Goal: Communication & Community: Ask a question

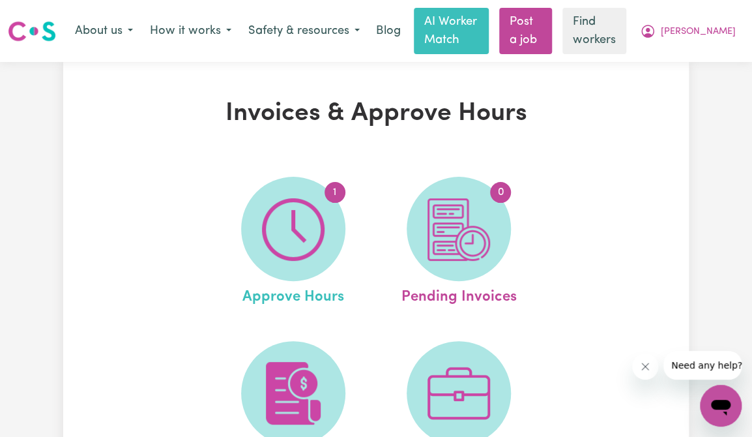
click at [300, 301] on span "Approve Hours" at bounding box center [293, 294] width 102 height 27
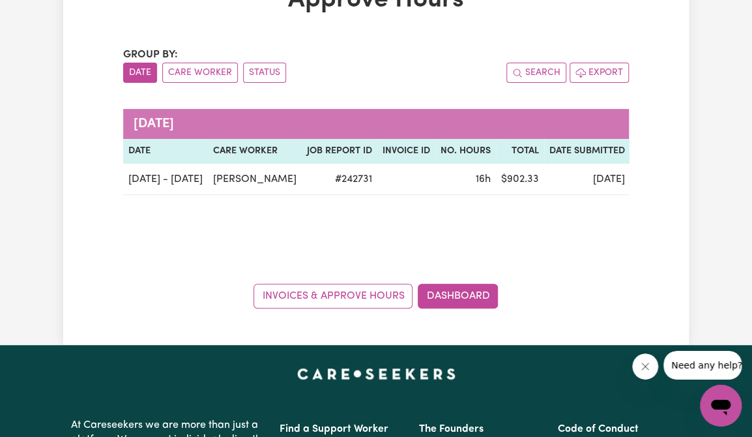
scroll to position [111, 0]
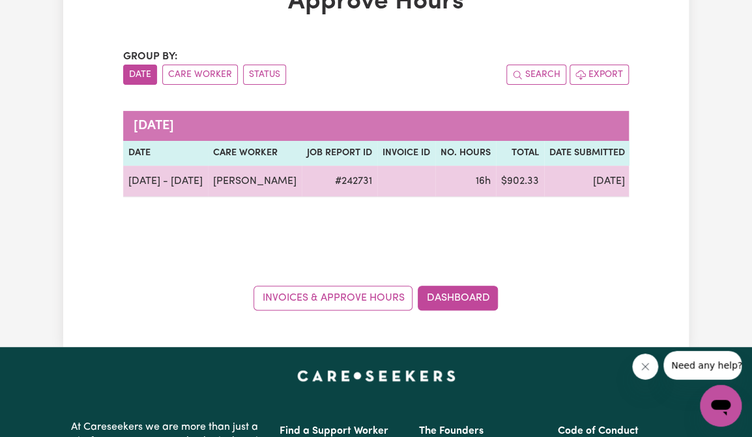
click at [636, 181] on span "submitted" at bounding box center [664, 181] width 56 height 15
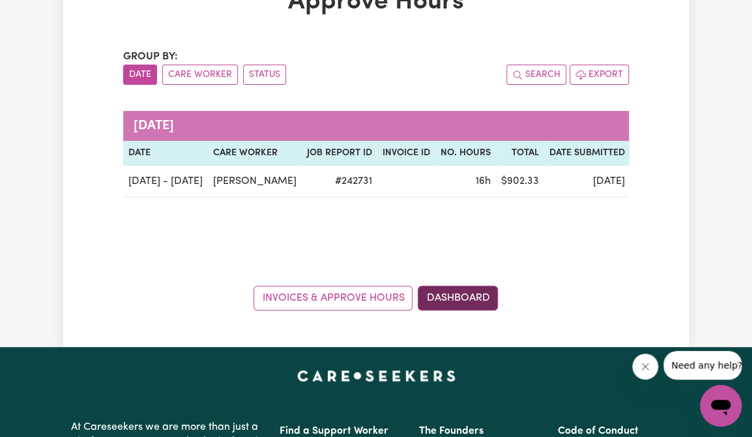
click at [471, 302] on link "Dashboard" at bounding box center [458, 297] width 80 height 25
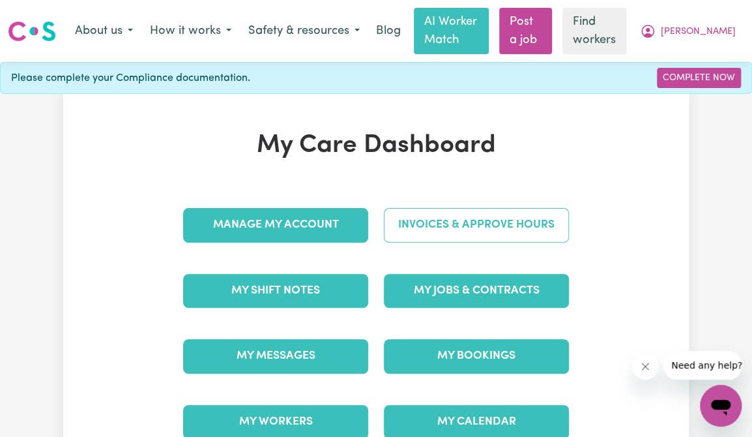
click at [484, 228] on link "Invoices & Approve Hours" at bounding box center [476, 225] width 185 height 34
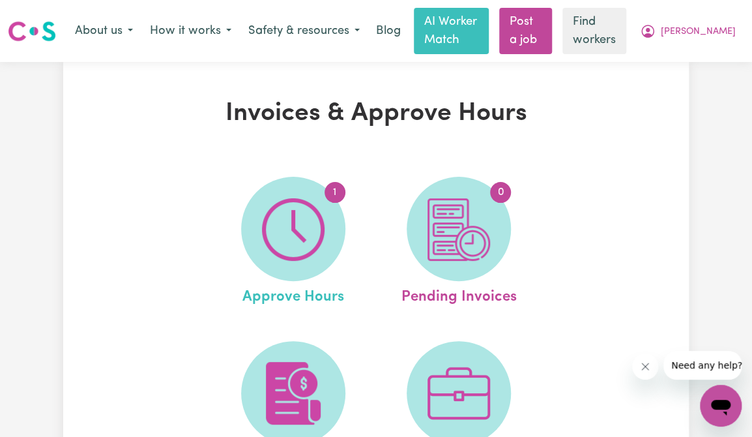
click at [280, 298] on span "Approve Hours" at bounding box center [293, 294] width 102 height 27
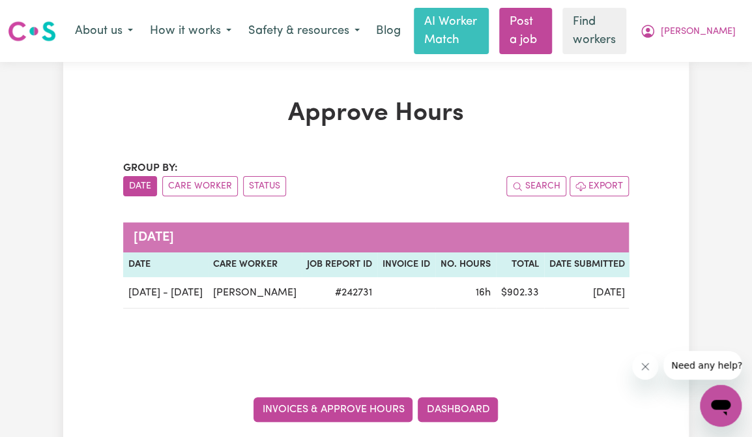
click at [340, 408] on link "Invoices & Approve Hours" at bounding box center [333, 409] width 159 height 25
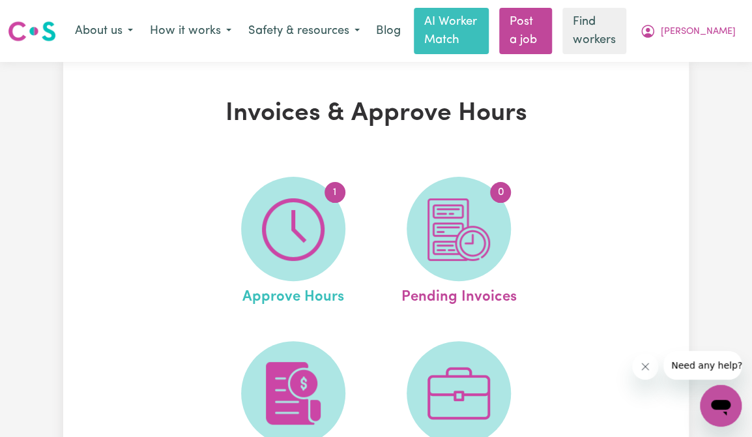
click at [292, 300] on span "Approve Hours" at bounding box center [293, 294] width 102 height 27
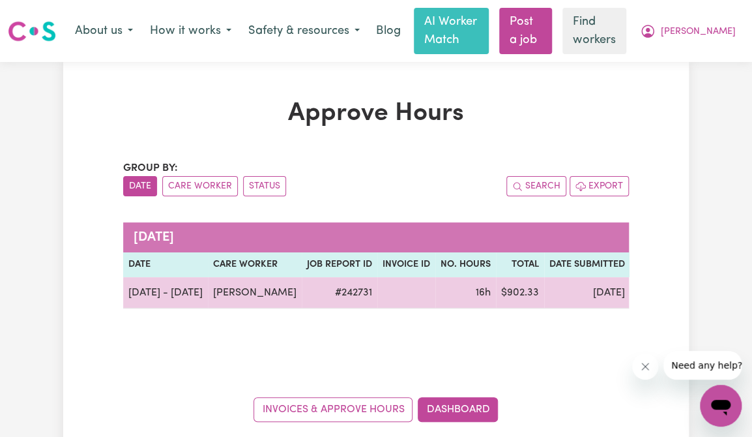
click at [636, 299] on span "submitted" at bounding box center [664, 292] width 56 height 15
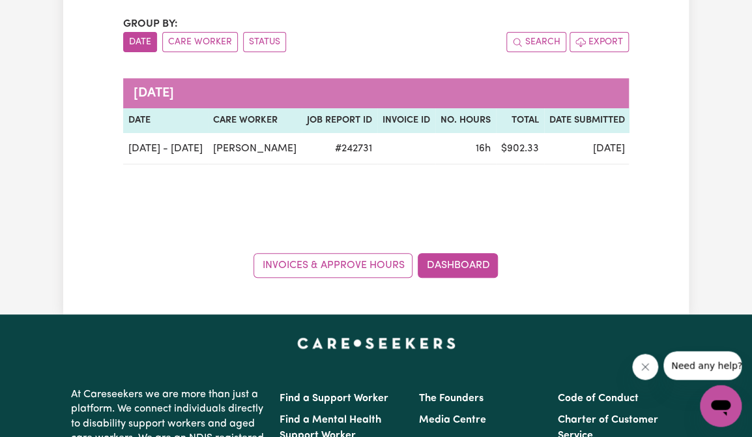
scroll to position [110, 0]
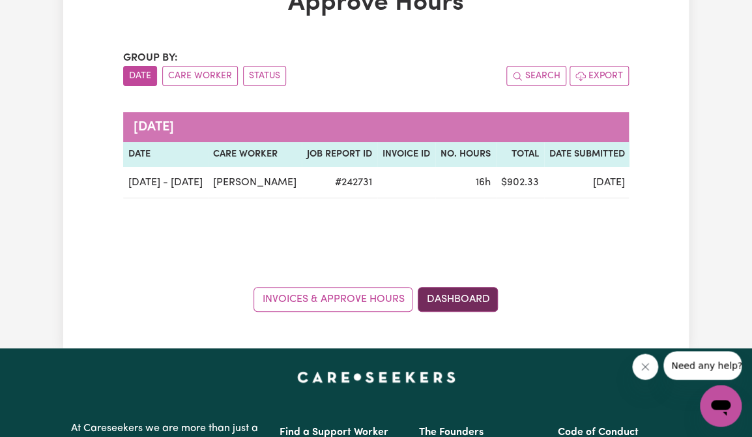
click at [445, 301] on link "Dashboard" at bounding box center [458, 299] width 80 height 25
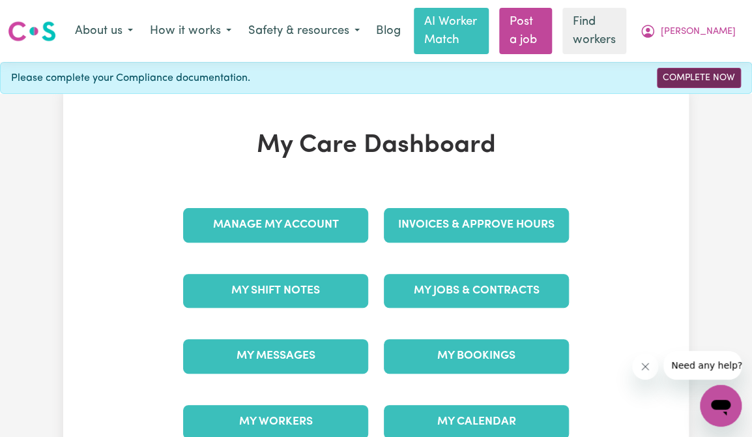
click at [698, 78] on link "Complete Now" at bounding box center [699, 78] width 84 height 20
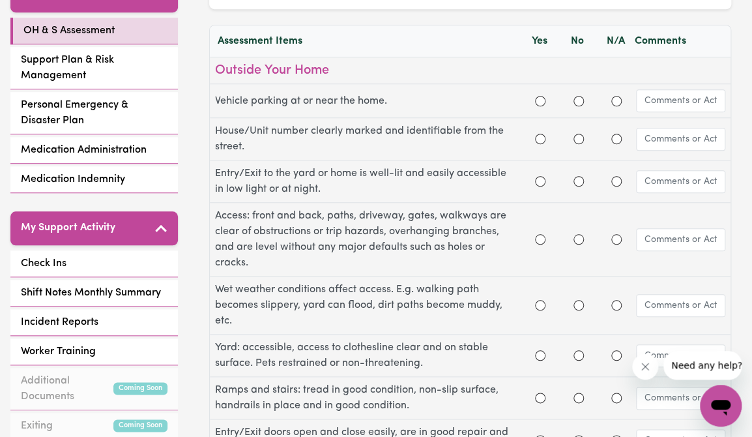
scroll to position [344, 0]
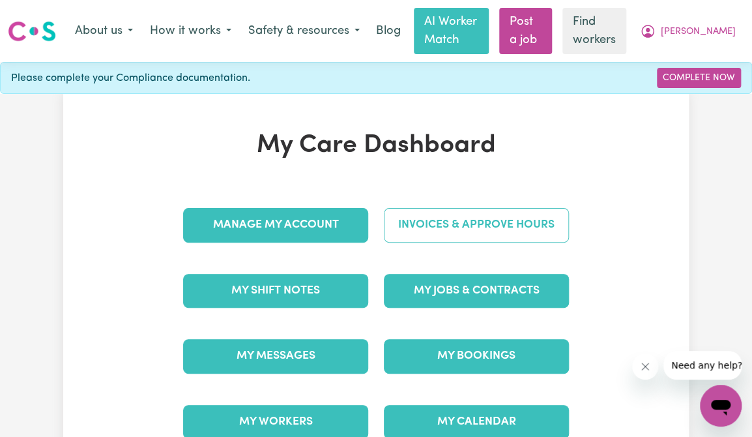
click at [463, 231] on link "Invoices & Approve Hours" at bounding box center [476, 225] width 185 height 34
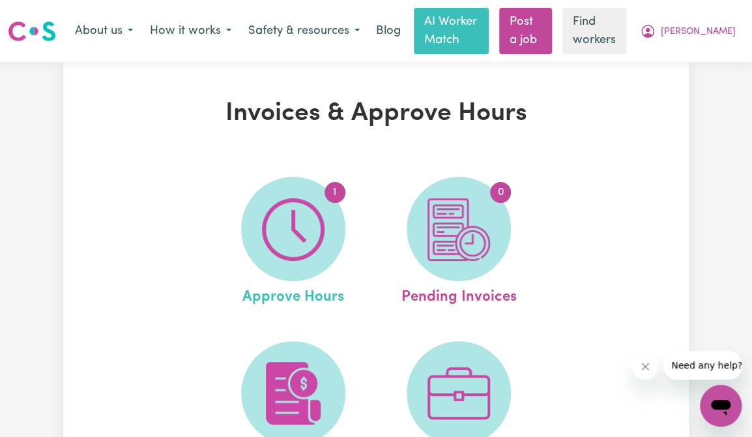
click at [304, 298] on span "Approve Hours" at bounding box center [293, 294] width 102 height 27
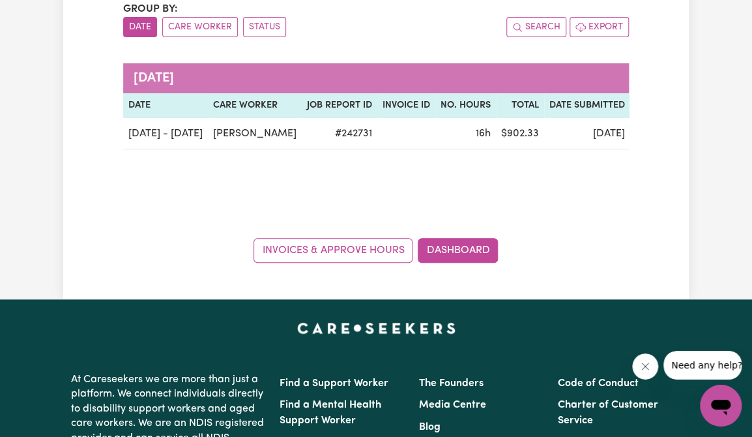
scroll to position [275, 0]
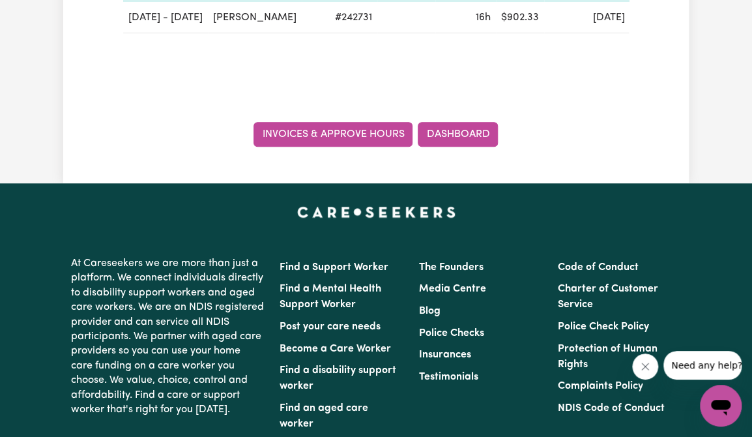
click at [334, 133] on link "Invoices & Approve Hours" at bounding box center [333, 134] width 159 height 25
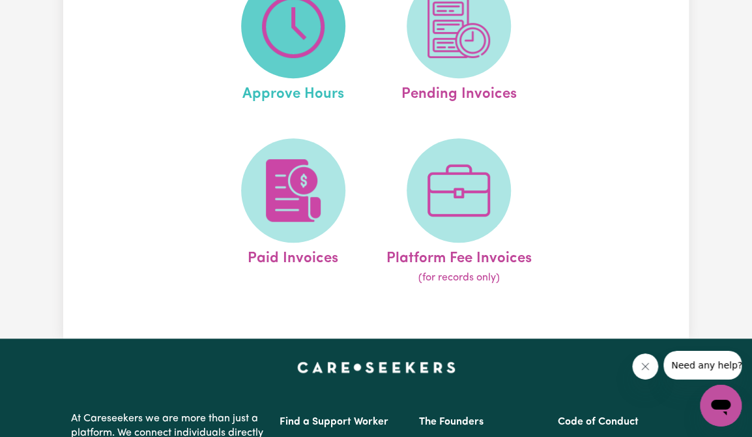
scroll to position [206, 0]
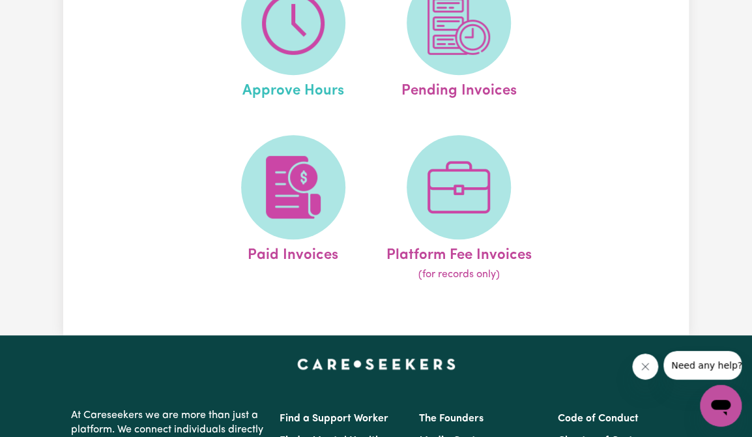
click at [300, 96] on span "Approve Hours" at bounding box center [293, 88] width 102 height 27
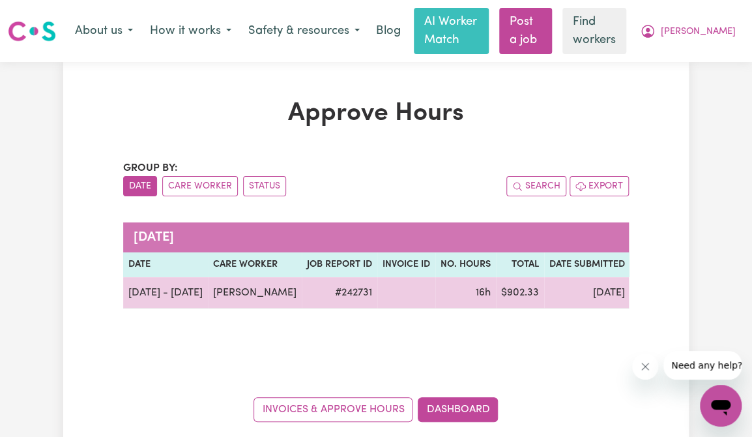
click at [636, 296] on span "submitted" at bounding box center [664, 292] width 56 height 15
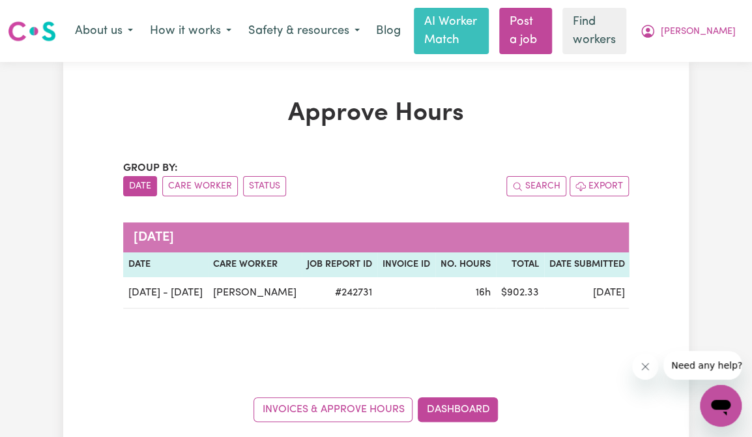
click at [564, 270] on th "Date Submitted" at bounding box center [587, 264] width 86 height 25
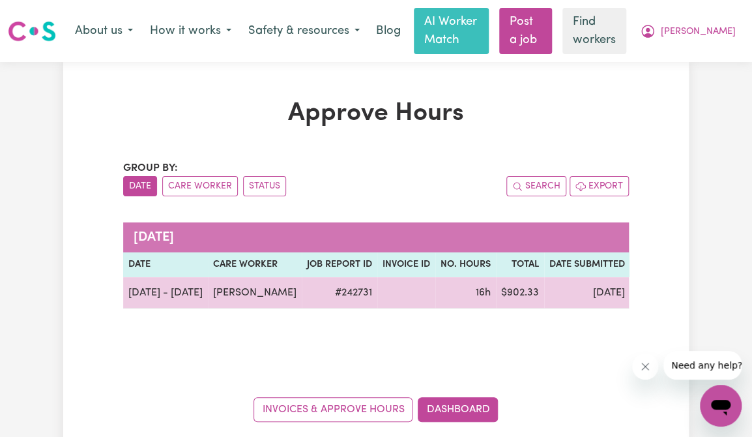
drag, startPoint x: 593, startPoint y: 299, endPoint x: 583, endPoint y: 294, distance: 10.8
click at [592, 299] on td "[DATE]" at bounding box center [587, 292] width 86 height 31
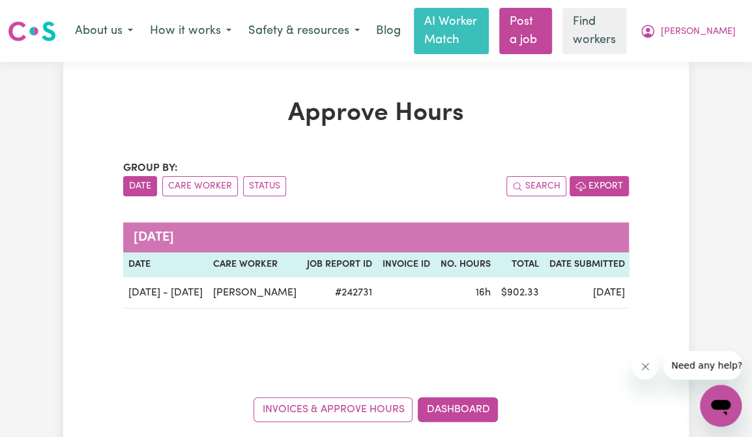
click at [577, 186] on icon "button" at bounding box center [581, 187] width 10 height 8
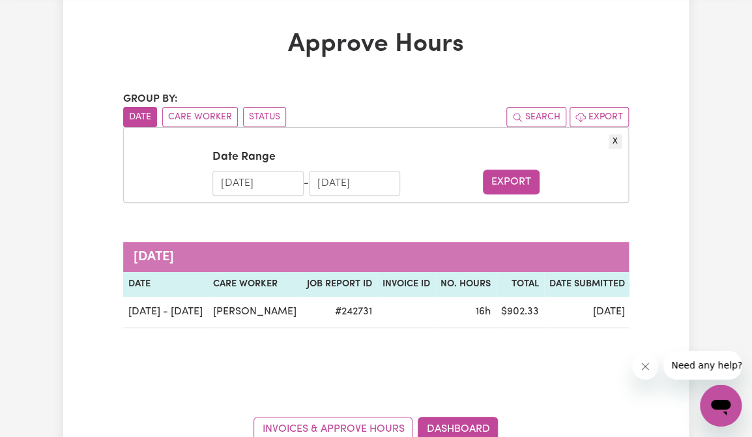
scroll to position [68, 0]
click at [615, 143] on button "X" at bounding box center [615, 142] width 13 height 14
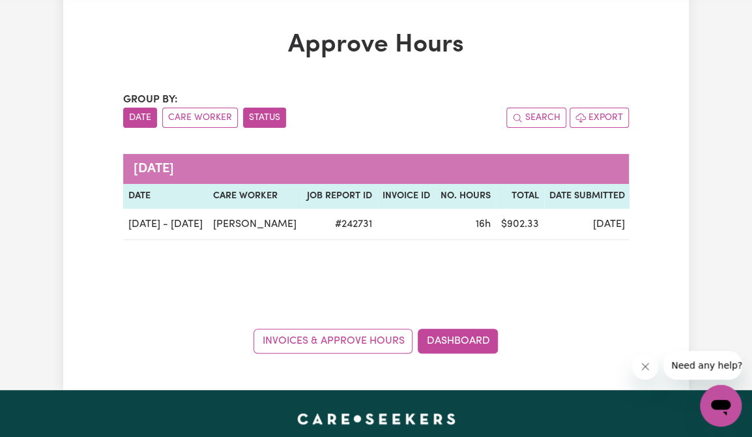
click at [265, 114] on button "Status" at bounding box center [264, 118] width 43 height 20
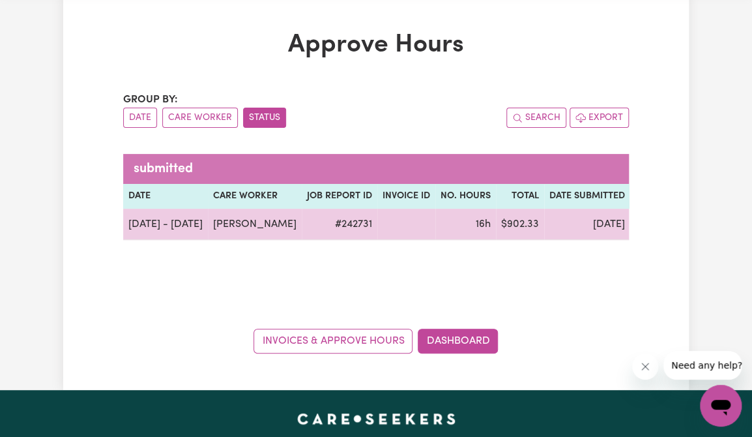
click at [636, 227] on span "submitted" at bounding box center [664, 224] width 56 height 15
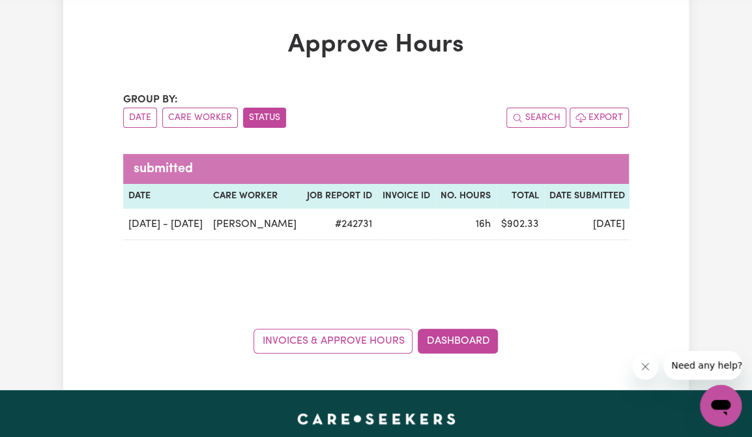
click at [220, 176] on caption "submitted" at bounding box center [440, 169] width 635 height 30
click at [226, 164] on caption "submitted" at bounding box center [440, 169] width 635 height 30
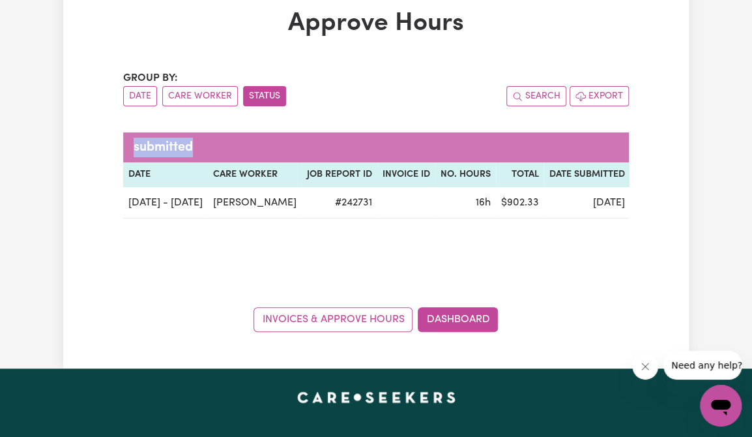
scroll to position [89, 0]
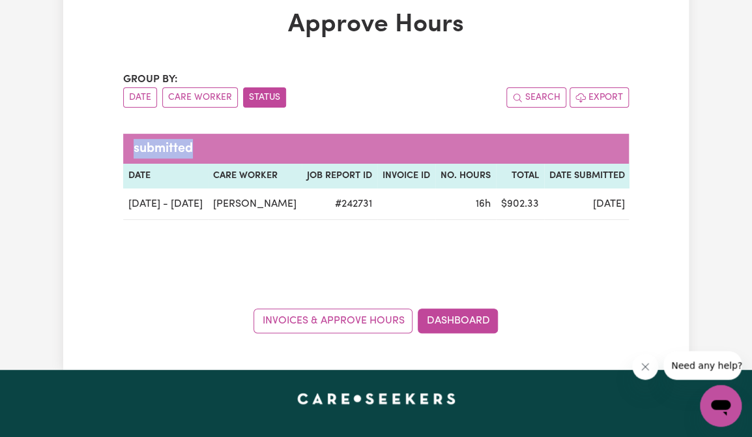
click at [737, 208] on html "Menu About us How it works Safety & resources Blog AI Worker Match Post a job F…" at bounding box center [376, 435] width 752 height 1048
click at [591, 96] on button "Export" at bounding box center [599, 97] width 59 height 20
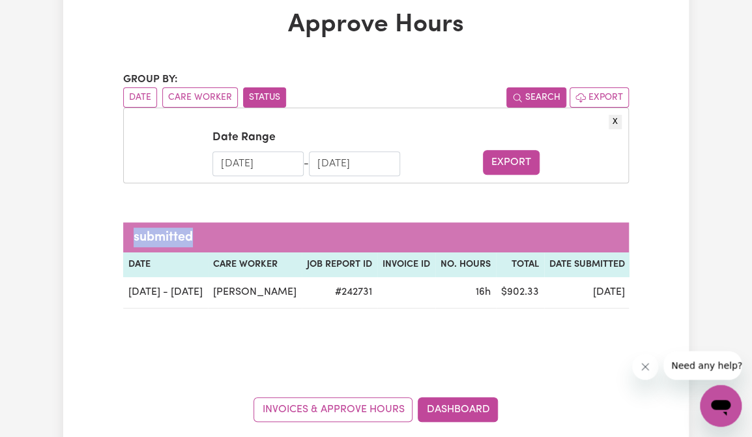
click at [549, 102] on button "Search" at bounding box center [536, 97] width 60 height 20
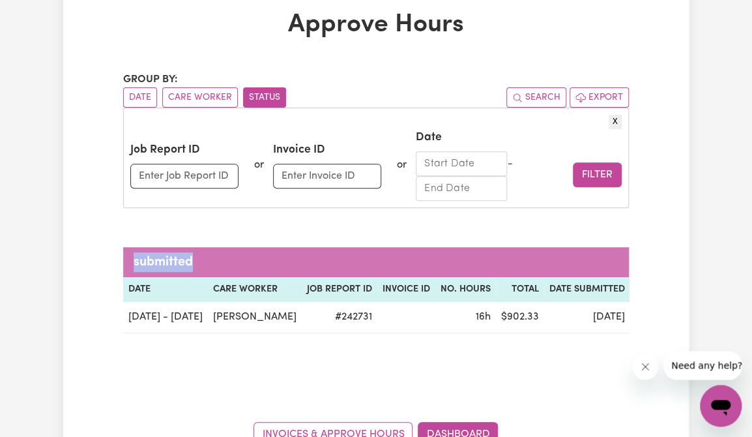
click at [248, 95] on button "Status" at bounding box center [264, 97] width 43 height 20
click at [532, 97] on button "Search" at bounding box center [536, 97] width 60 height 20
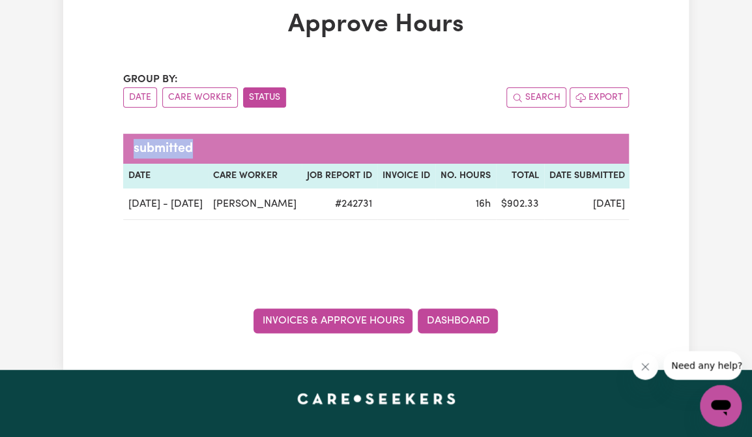
click at [395, 323] on link "Invoices & Approve Hours" at bounding box center [333, 320] width 159 height 25
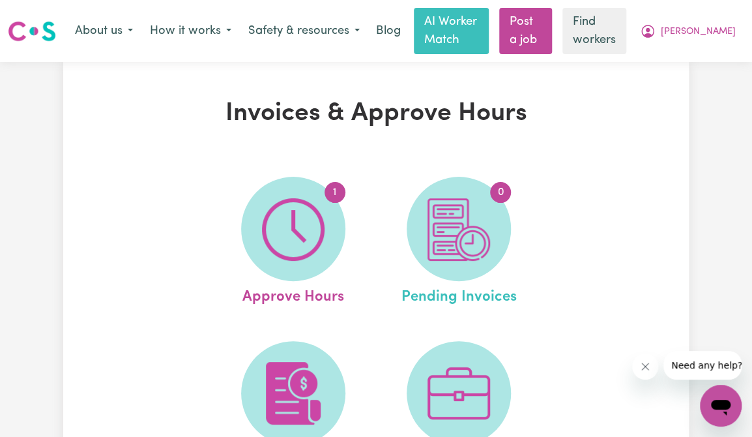
click at [461, 304] on span "Pending Invoices" at bounding box center [459, 294] width 115 height 27
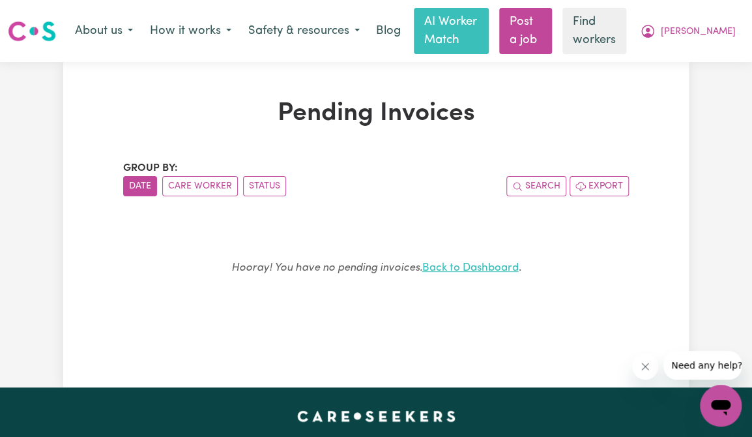
click at [452, 272] on link "Back to Dashboard" at bounding box center [470, 267] width 96 height 11
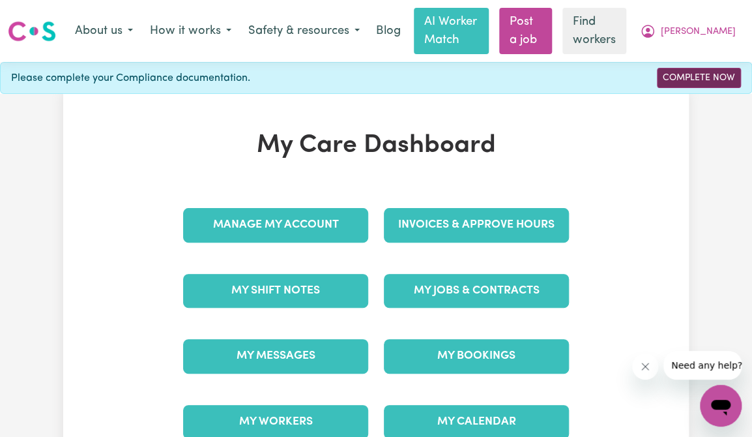
click at [680, 76] on link "Complete Now" at bounding box center [699, 78] width 84 height 20
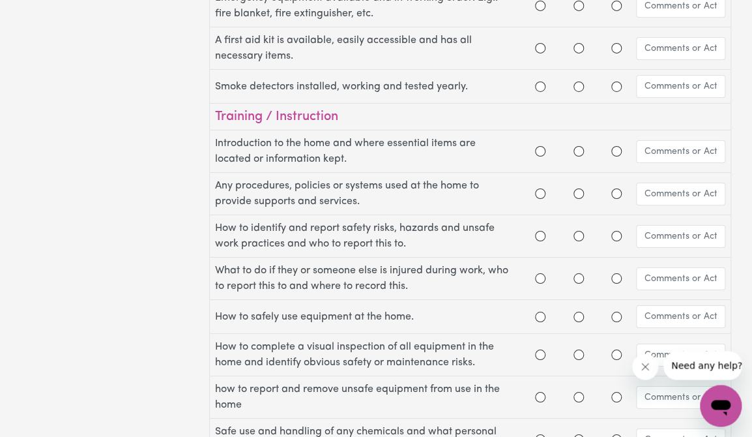
scroll to position [1721, 0]
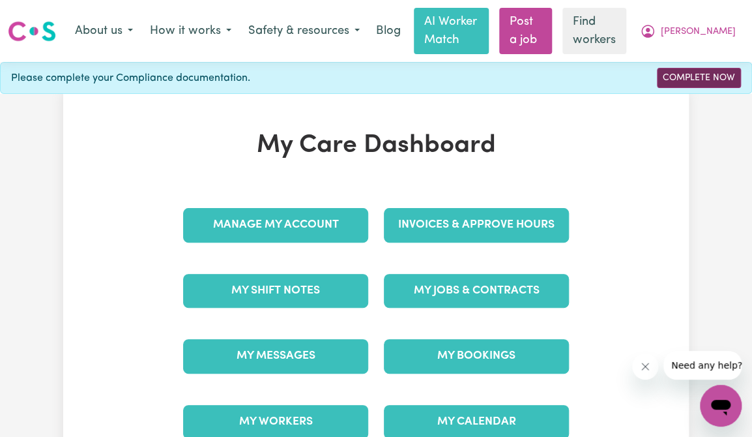
click at [705, 74] on link "Complete Now" at bounding box center [699, 78] width 84 height 20
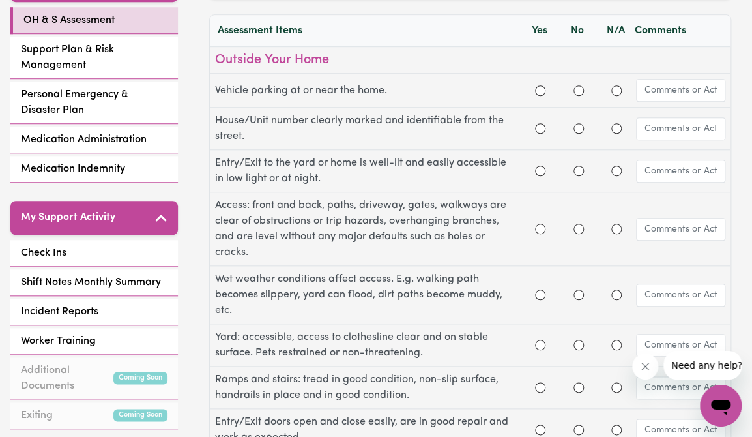
scroll to position [344, 0]
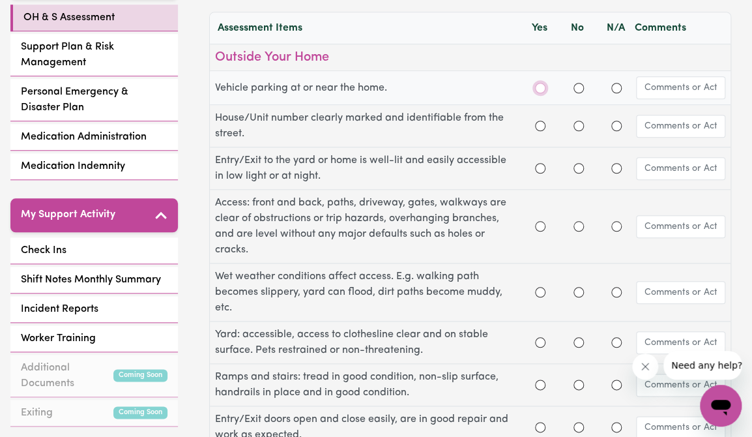
click at [541, 89] on input "Yes" at bounding box center [540, 88] width 10 height 10
radio input "true"
click at [539, 126] on input "Yes" at bounding box center [540, 126] width 10 height 10
radio input "true"
click at [541, 169] on input "Yes" at bounding box center [540, 168] width 10 height 10
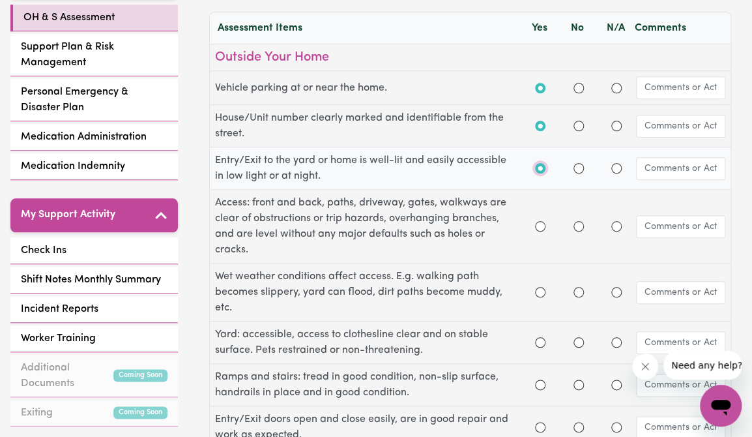
radio input "true"
click at [548, 226] on div at bounding box center [540, 226] width 38 height 16
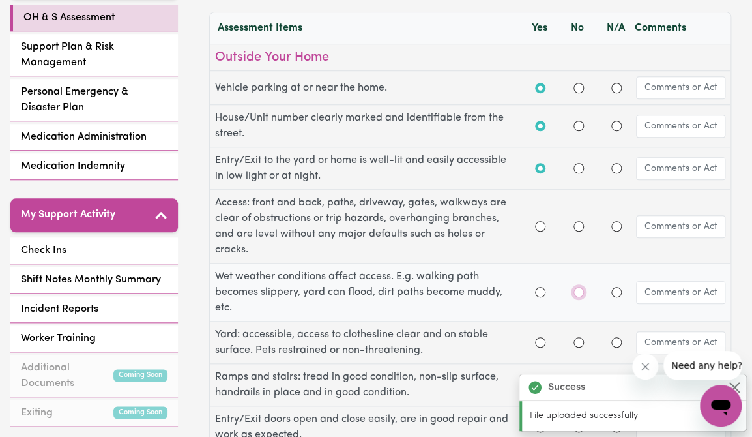
click at [579, 290] on input "No" at bounding box center [579, 292] width 10 height 10
radio input "true"
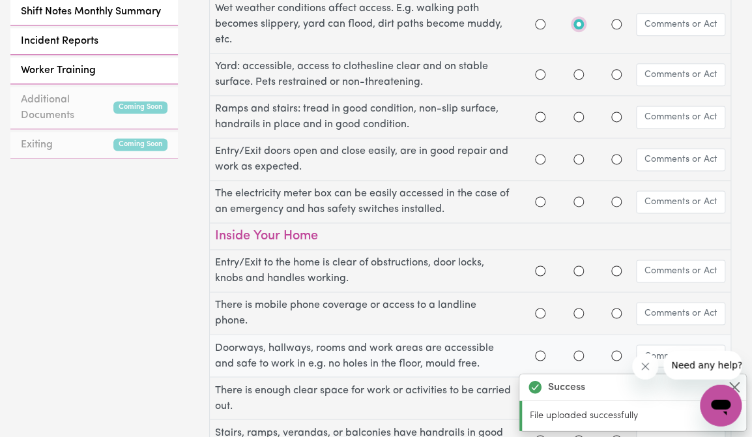
scroll to position [550, 0]
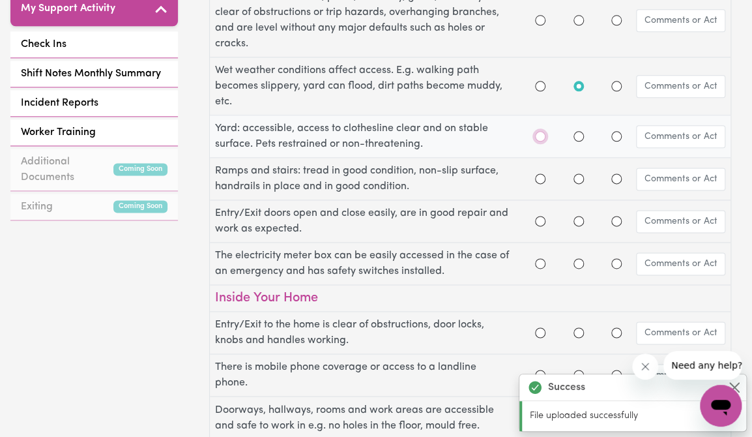
click at [539, 136] on input "Yes" at bounding box center [540, 136] width 10 height 10
radio input "true"
click at [542, 179] on input "Yes" at bounding box center [540, 178] width 10 height 10
radio input "true"
click at [540, 222] on input "Yes" at bounding box center [540, 221] width 10 height 10
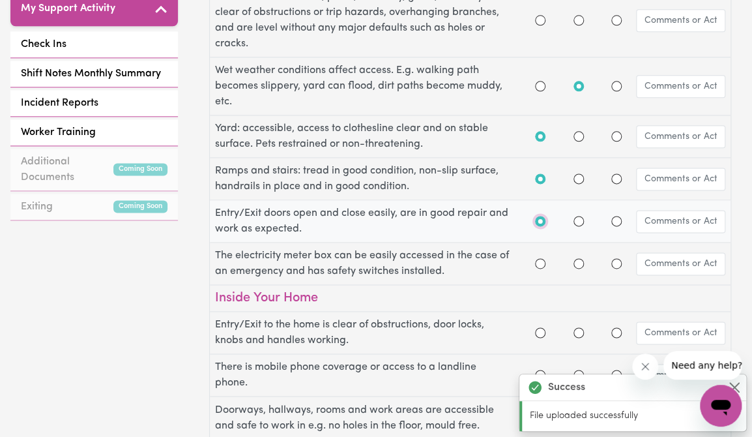
radio input "true"
click at [542, 264] on input "Yes" at bounding box center [540, 263] width 10 height 10
radio input "true"
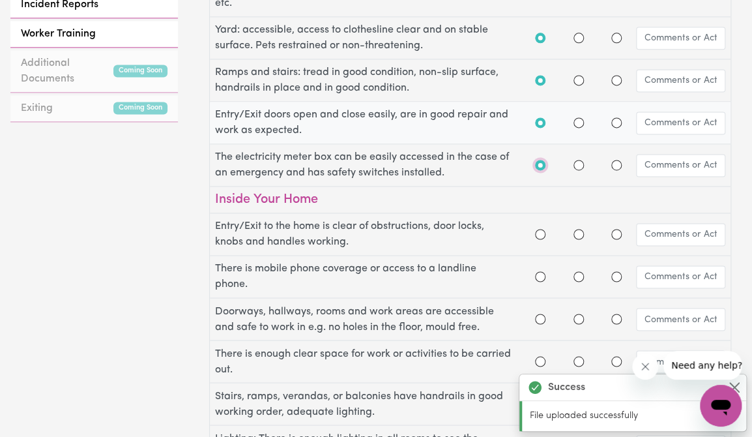
scroll to position [826, 0]
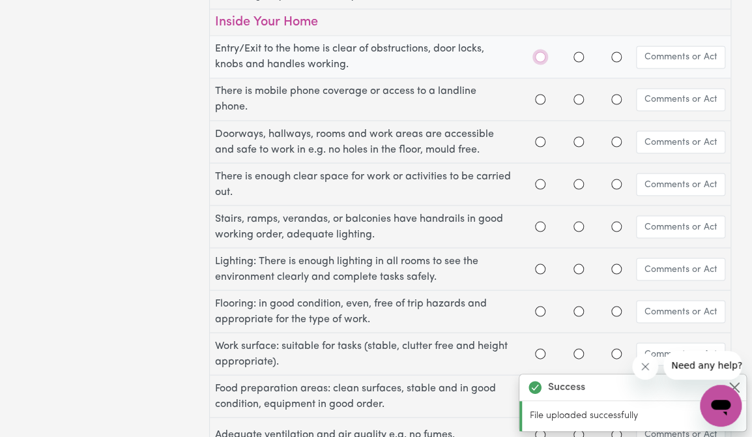
click at [540, 55] on input "Yes" at bounding box center [540, 56] width 10 height 10
radio input "true"
click at [542, 98] on input "Yes" at bounding box center [540, 99] width 10 height 10
radio input "true"
click at [538, 141] on input "Yes" at bounding box center [540, 141] width 10 height 10
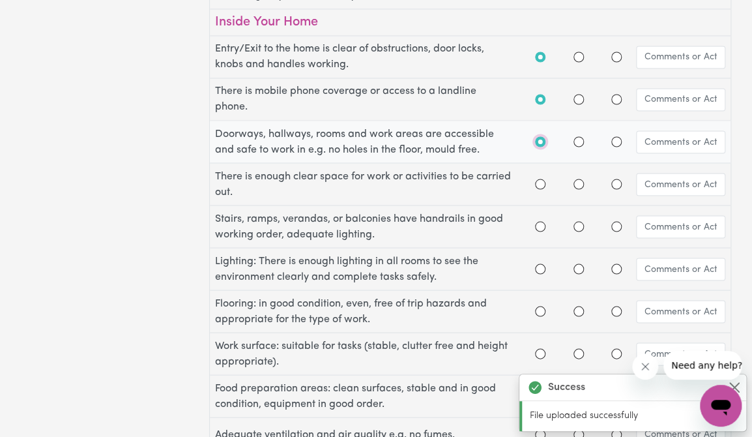
radio input "true"
click at [544, 184] on input "Yes" at bounding box center [540, 184] width 10 height 10
radio input "true"
click at [542, 224] on input "Yes" at bounding box center [540, 226] width 10 height 10
radio input "true"
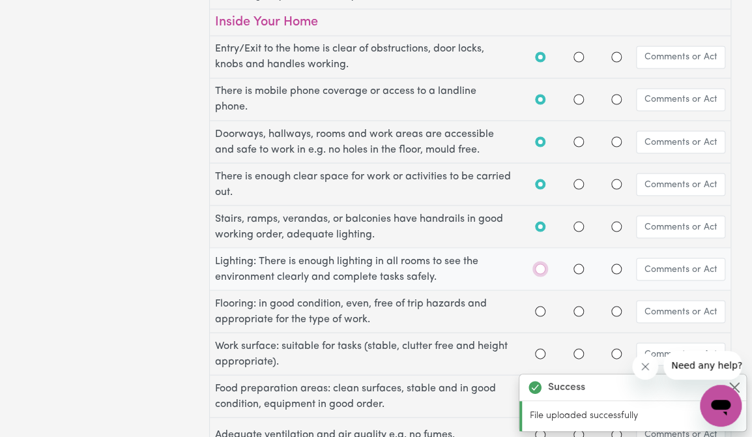
click at [539, 270] on input "Yes" at bounding box center [540, 268] width 10 height 10
radio input "true"
click at [543, 310] on input "Yes" at bounding box center [540, 311] width 10 height 10
radio input "true"
click at [538, 348] on input "Yes" at bounding box center [540, 353] width 10 height 10
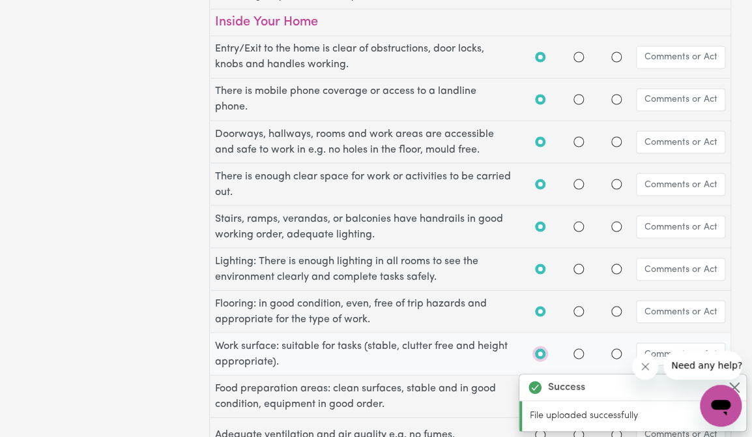
radio input "true"
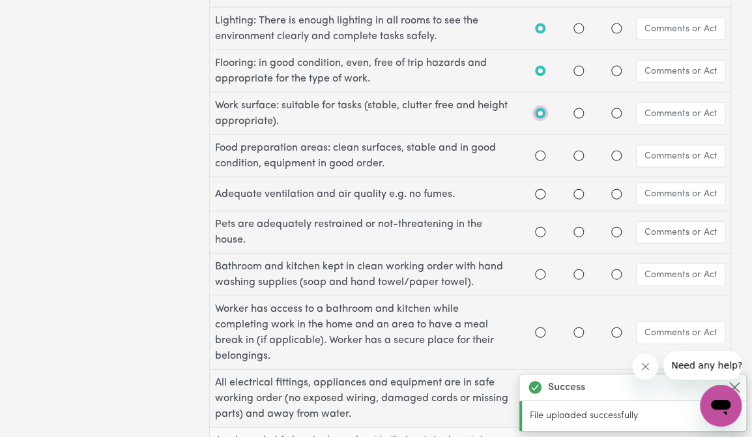
scroll to position [1170, 0]
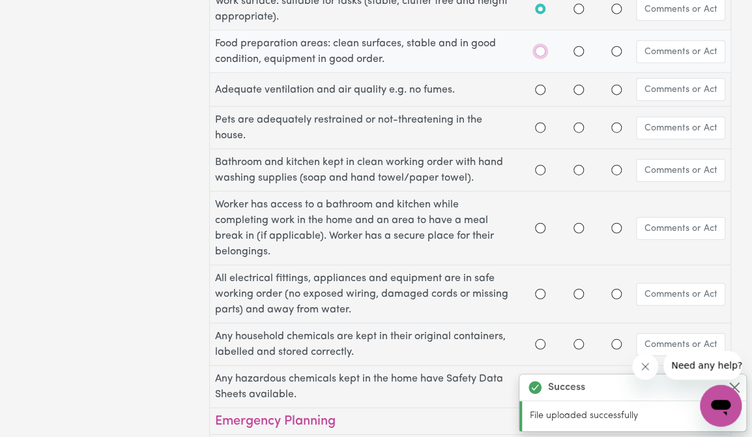
click at [539, 46] on input "Yes" at bounding box center [540, 51] width 10 height 10
radio input "true"
click at [539, 88] on input "Yes" at bounding box center [540, 90] width 10 height 10
radio input "true"
click at [617, 127] on input "N/A" at bounding box center [616, 128] width 10 height 10
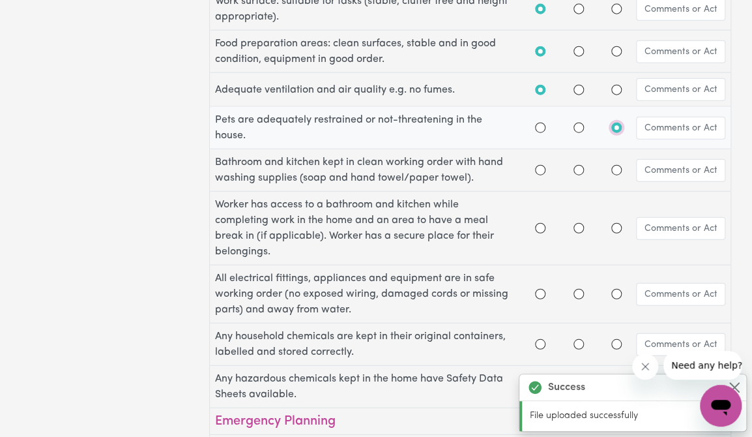
radio input "true"
click at [538, 166] on input "Yes" at bounding box center [540, 170] width 10 height 10
radio input "true"
click at [538, 223] on input "Yes" at bounding box center [540, 228] width 10 height 10
radio input "true"
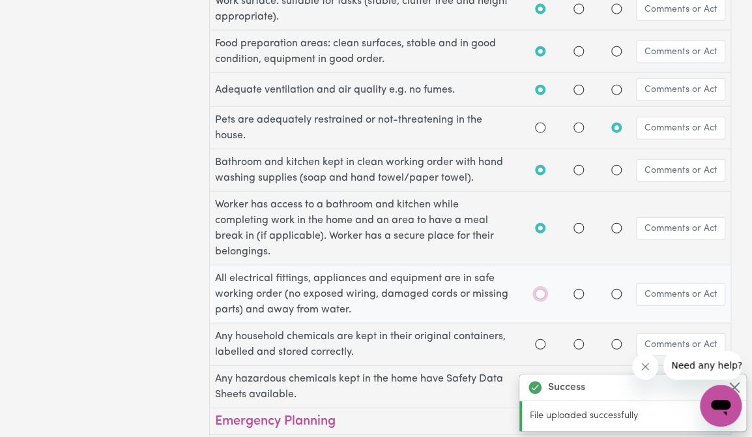
click at [538, 293] on input "Yes" at bounding box center [540, 294] width 10 height 10
radio input "true"
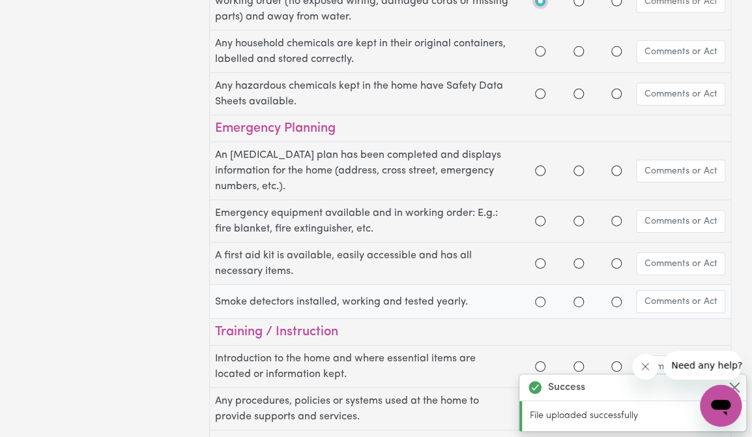
scroll to position [1377, 0]
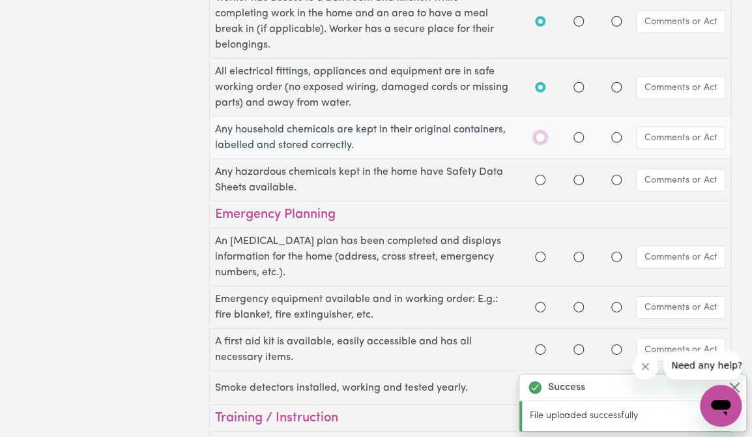
click at [537, 134] on input "Yes" at bounding box center [540, 137] width 10 height 10
radio input "true"
click at [544, 176] on input "Yes" at bounding box center [540, 180] width 10 height 10
radio input "true"
click at [613, 252] on input "N/A" at bounding box center [616, 257] width 10 height 10
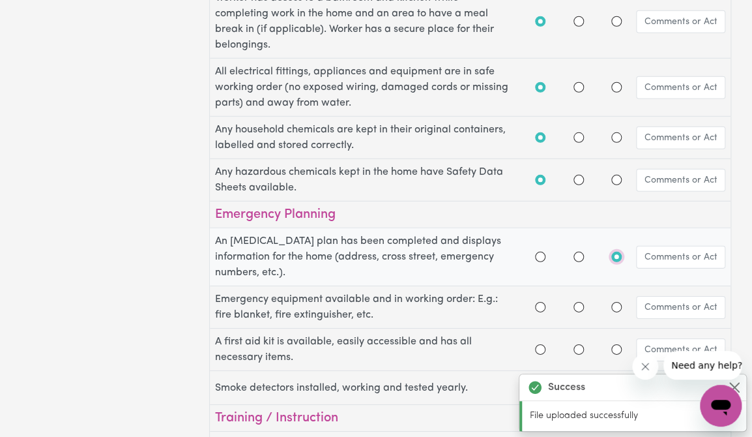
radio input "true"
click at [619, 303] on input "N/A" at bounding box center [616, 307] width 10 height 10
radio input "true"
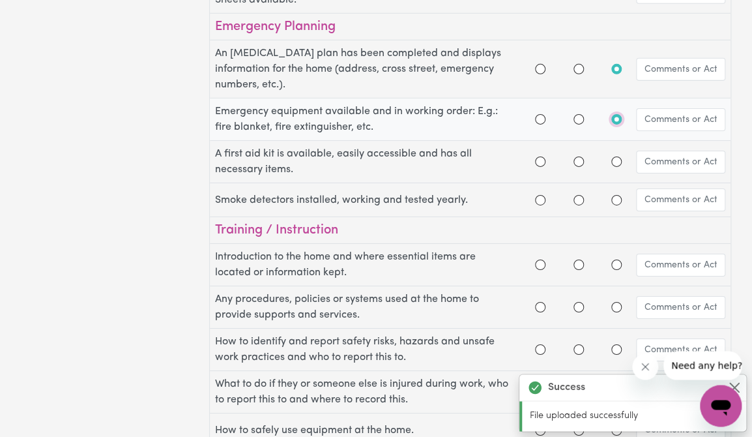
scroll to position [1583, 0]
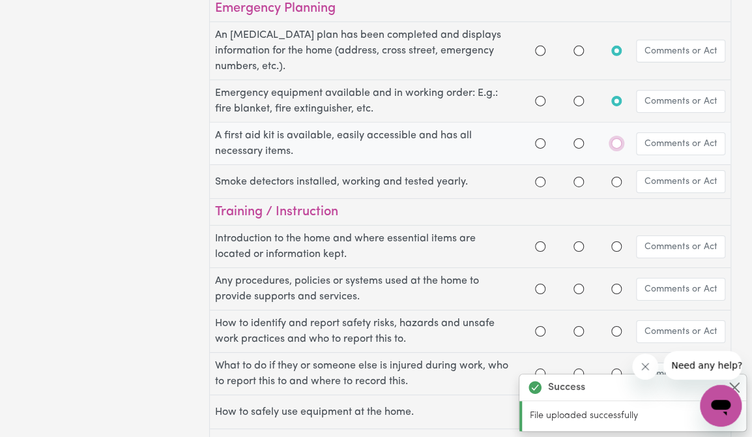
click at [615, 138] on input "N/A" at bounding box center [616, 143] width 10 height 10
radio input "true"
click at [538, 177] on input "Yes" at bounding box center [540, 182] width 10 height 10
radio input "true"
click at [538, 244] on input "Yes" at bounding box center [540, 246] width 10 height 10
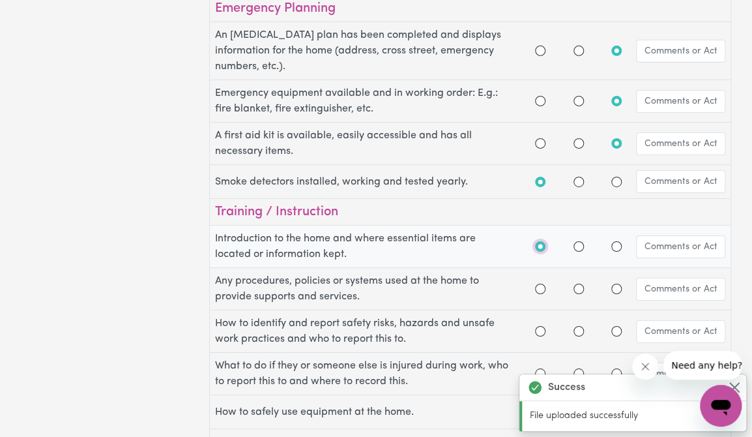
radio input "true"
click at [540, 290] on div at bounding box center [540, 289] width 10 height 16
click at [540, 326] on input "Yes" at bounding box center [540, 331] width 10 height 10
radio input "true"
click at [540, 284] on input "Yes" at bounding box center [540, 289] width 10 height 10
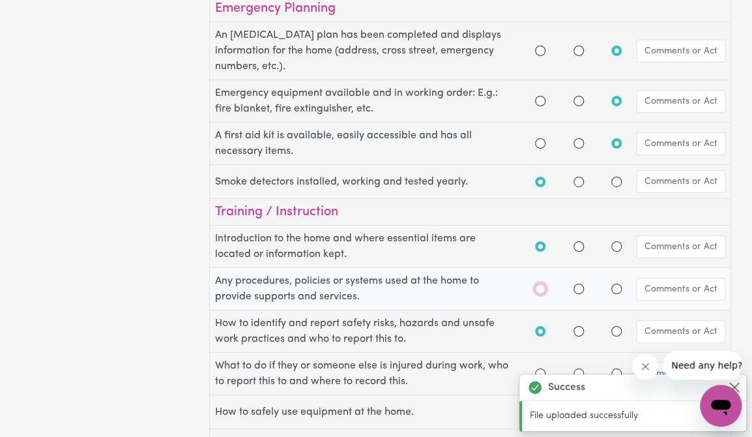
radio input "true"
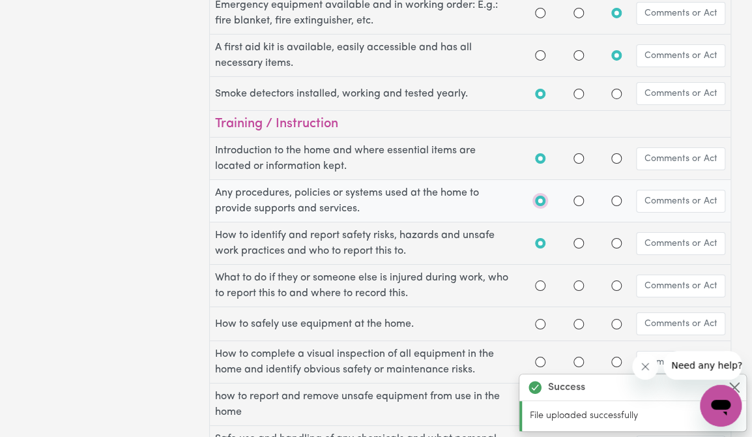
scroll to position [1858, 0]
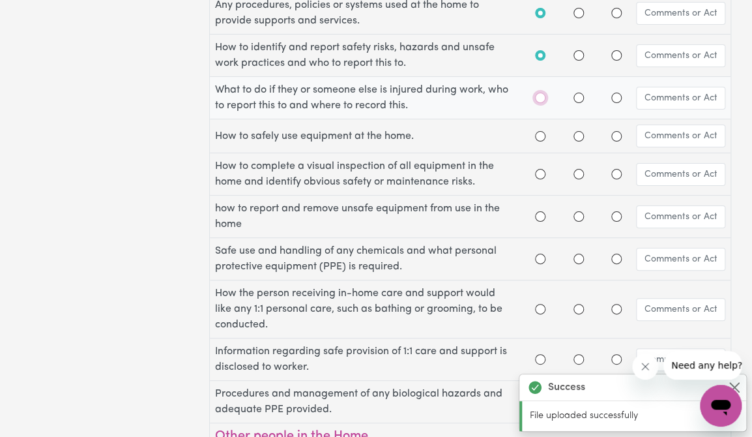
click at [542, 95] on input "Yes" at bounding box center [540, 98] width 10 height 10
radio input "true"
drag, startPoint x: 538, startPoint y: 126, endPoint x: 538, endPoint y: 134, distance: 7.8
click at [538, 131] on input "Yes" at bounding box center [540, 136] width 10 height 10
radio input "true"
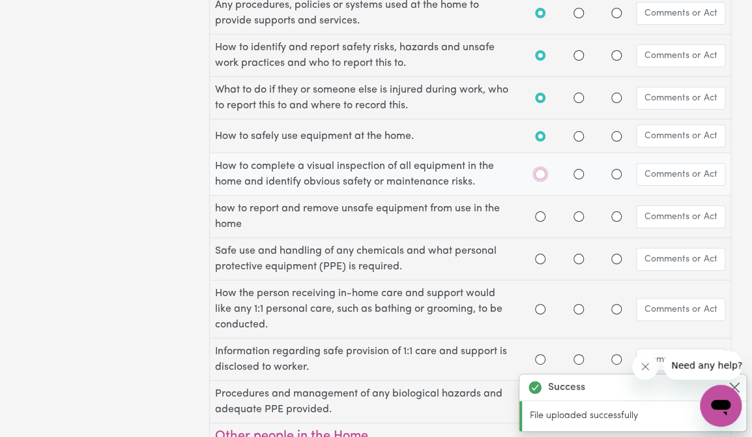
click at [543, 169] on input "Yes" at bounding box center [540, 174] width 10 height 10
radio input "true"
click at [538, 211] on input "Yes" at bounding box center [540, 216] width 10 height 10
radio input "true"
click at [538, 254] on input "Yes" at bounding box center [540, 259] width 10 height 10
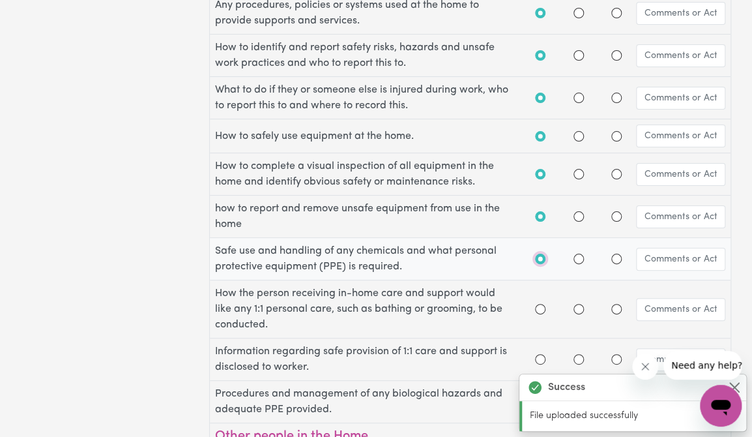
radio input "true"
click at [539, 306] on input "Yes" at bounding box center [540, 309] width 10 height 10
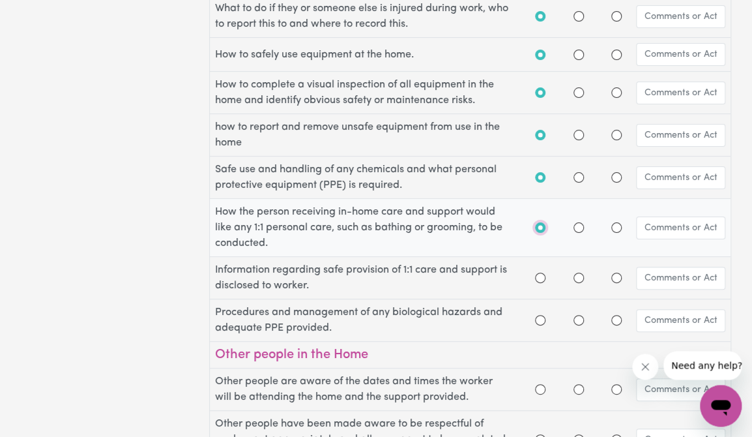
scroll to position [2202, 0]
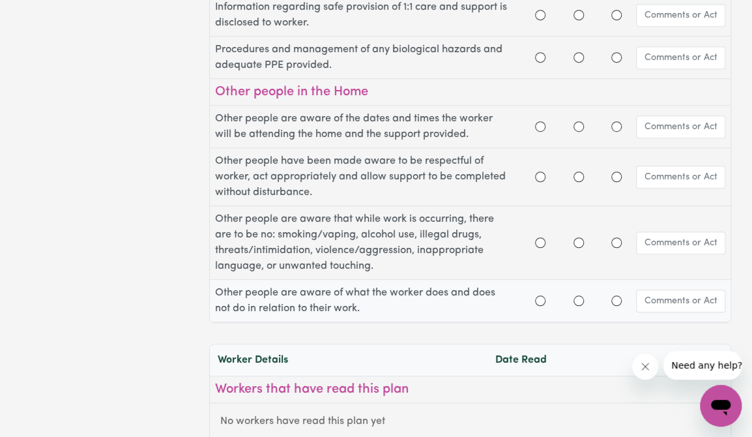
radio input "false"
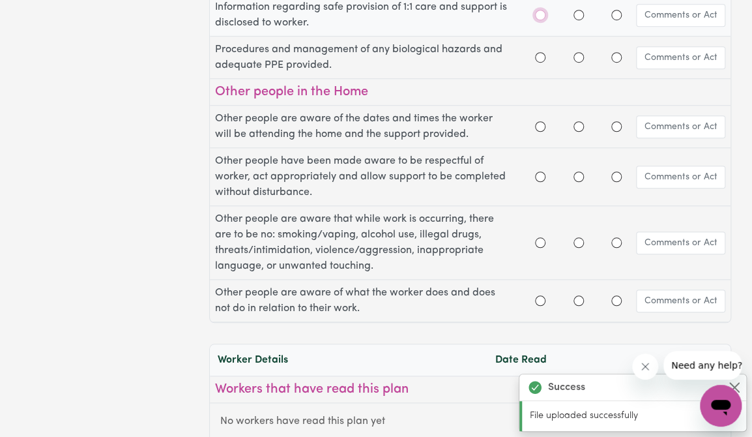
click at [538, 10] on input "Yes" at bounding box center [540, 15] width 10 height 10
radio input "true"
click at [540, 52] on input "Yes" at bounding box center [540, 57] width 10 height 10
radio input "true"
click at [539, 121] on input "Yes" at bounding box center [540, 126] width 10 height 10
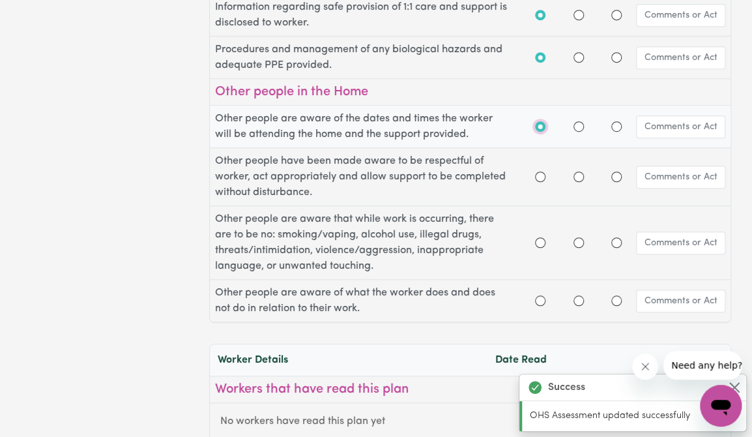
radio input "false"
click at [542, 171] on input "Yes" at bounding box center [540, 176] width 10 height 10
radio input "true"
click at [542, 241] on div at bounding box center [540, 243] width 10 height 16
drag, startPoint x: 540, startPoint y: 232, endPoint x: 540, endPoint y: 241, distance: 9.1
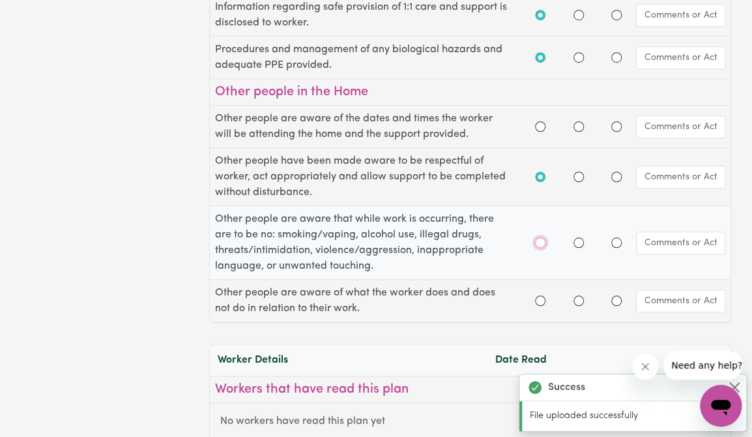
click at [540, 237] on input "Yes" at bounding box center [540, 242] width 10 height 10
radio input "true"
click at [542, 295] on input "Yes" at bounding box center [540, 300] width 10 height 10
radio input "true"
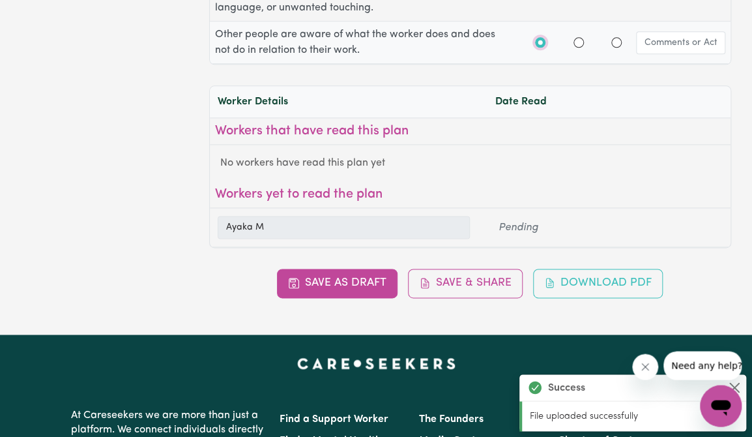
scroll to position [2478, 0]
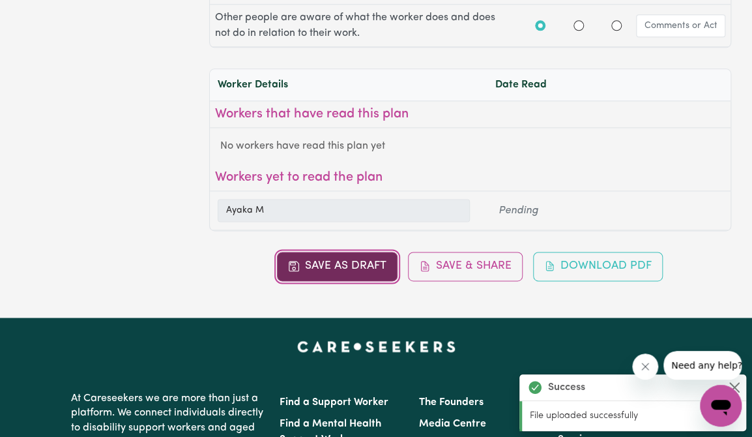
click at [344, 265] on button "Save as Draft" at bounding box center [337, 266] width 121 height 29
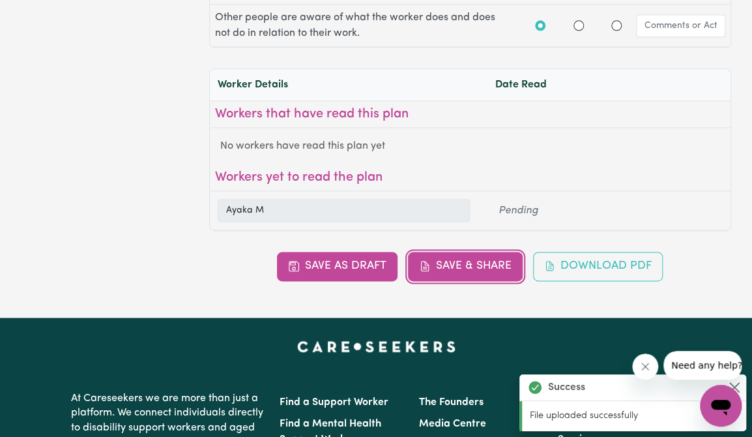
click at [443, 257] on button "Save & Share" at bounding box center [465, 266] width 115 height 29
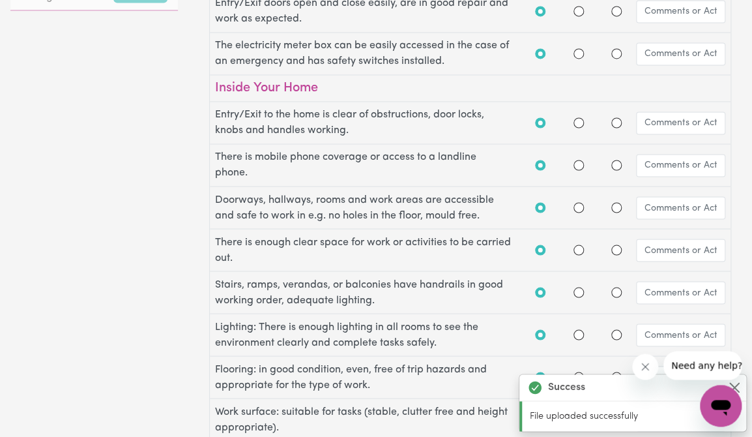
scroll to position [0, 0]
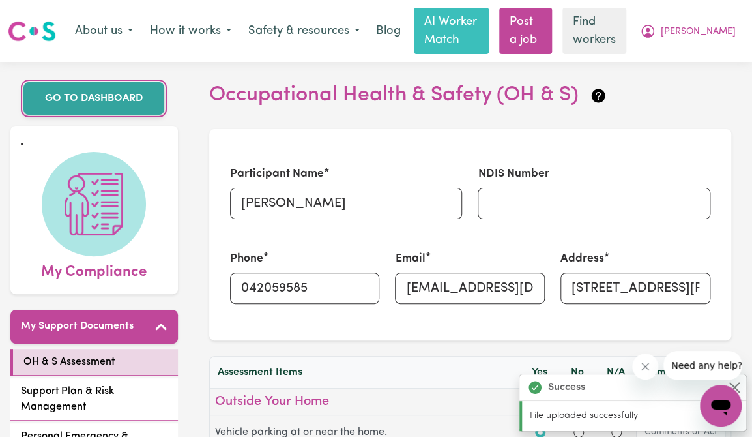
click at [83, 95] on link "GO TO DASHBOARD" at bounding box center [93, 98] width 141 height 33
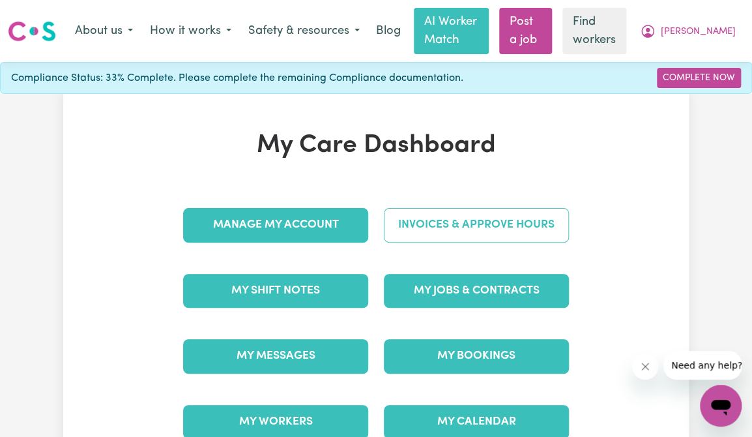
click at [458, 227] on link "Invoices & Approve Hours" at bounding box center [476, 225] width 185 height 34
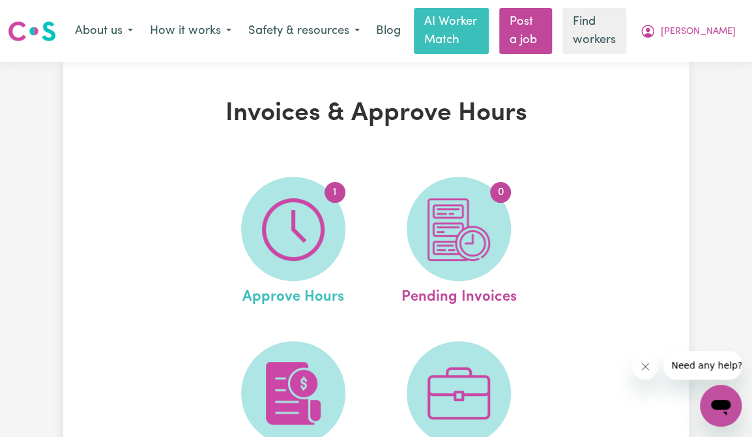
click at [283, 298] on span "Approve Hours" at bounding box center [293, 294] width 102 height 27
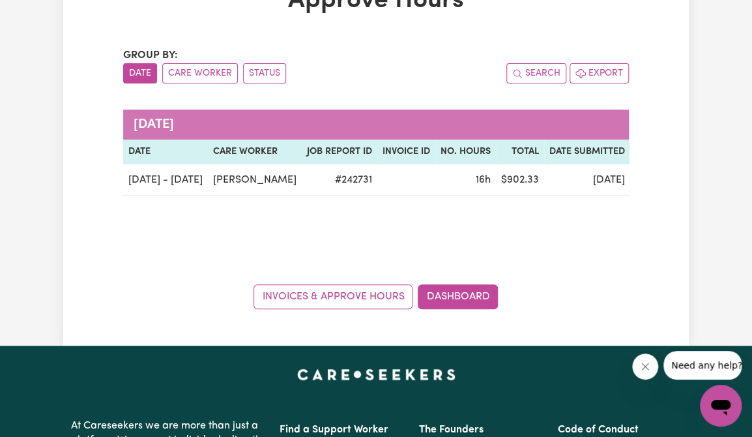
scroll to position [206, 0]
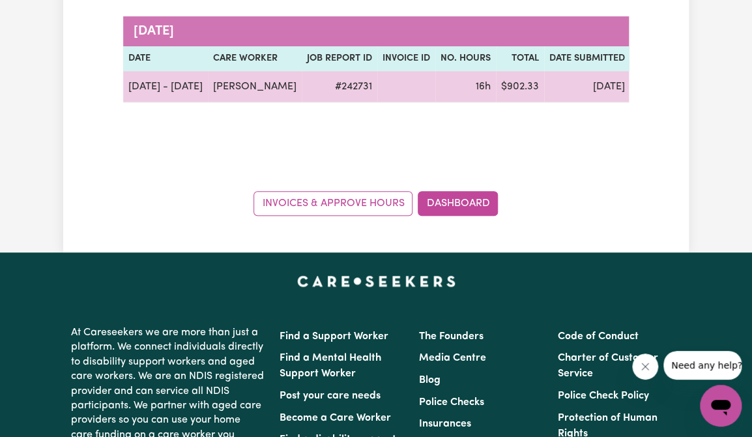
click at [636, 86] on span "submitted" at bounding box center [664, 87] width 56 height 15
click at [395, 96] on td at bounding box center [406, 86] width 58 height 31
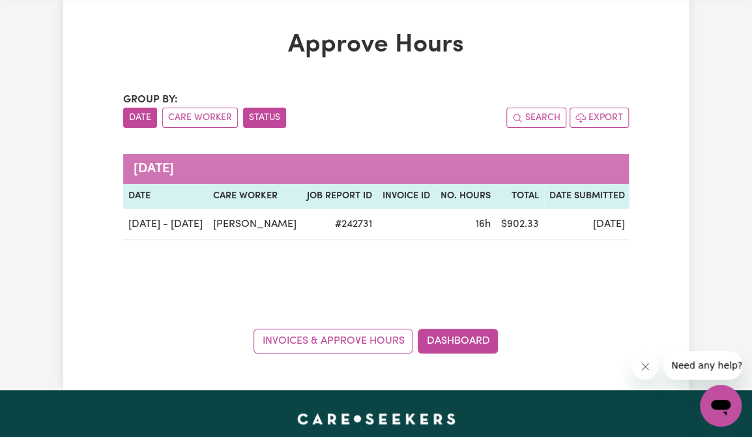
click at [259, 119] on button "Status" at bounding box center [264, 118] width 43 height 20
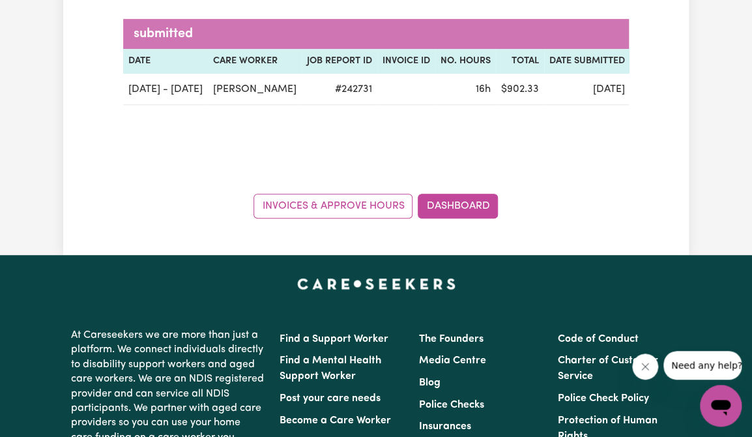
scroll to position [206, 0]
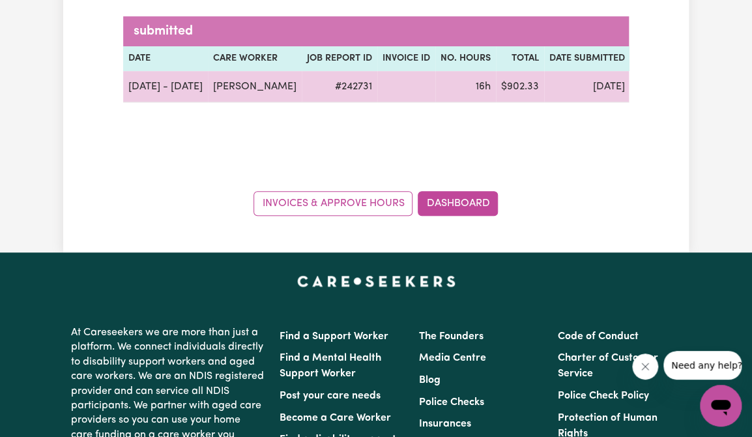
click at [377, 93] on td at bounding box center [406, 86] width 58 height 31
click at [636, 83] on span "submitted" at bounding box center [664, 87] width 56 height 15
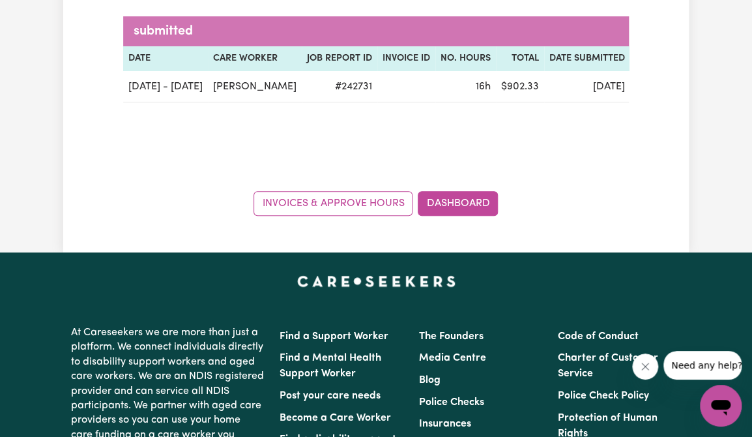
click at [574, 63] on th "Date Submitted" at bounding box center [587, 58] width 86 height 25
click at [461, 205] on link "Dashboard" at bounding box center [458, 203] width 80 height 25
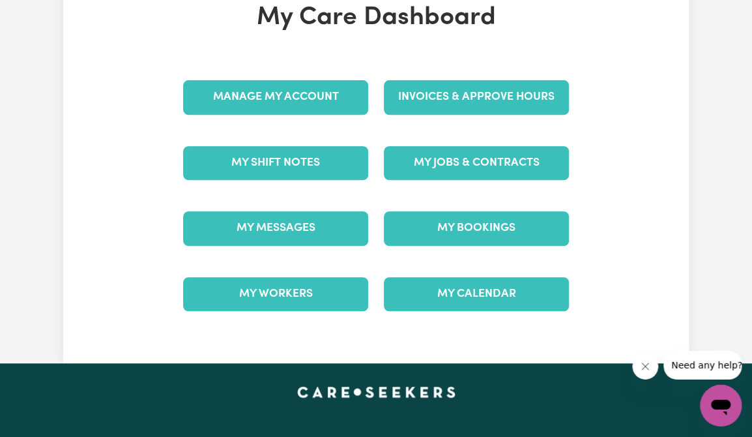
scroll to position [123, 0]
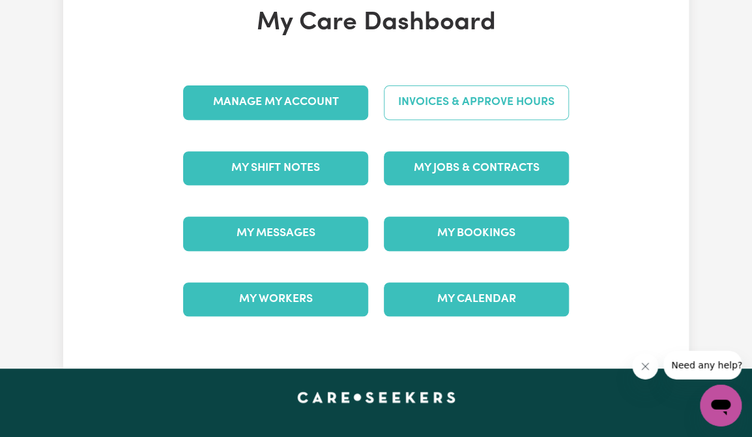
click at [546, 107] on link "Invoices & Approve Hours" at bounding box center [476, 102] width 185 height 34
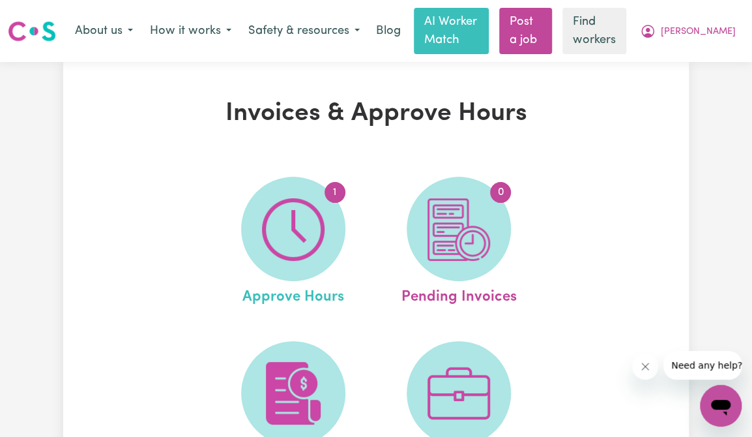
click at [285, 302] on span "Approve Hours" at bounding box center [293, 294] width 102 height 27
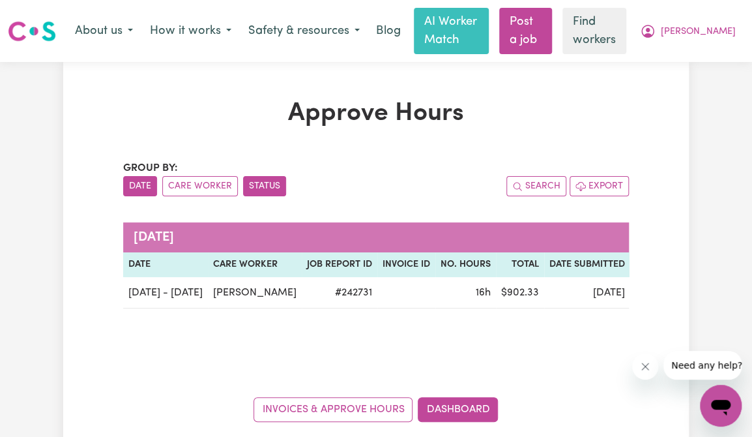
click at [261, 194] on button "Status" at bounding box center [264, 186] width 43 height 20
click at [543, 184] on button "Search" at bounding box center [536, 186] width 60 height 20
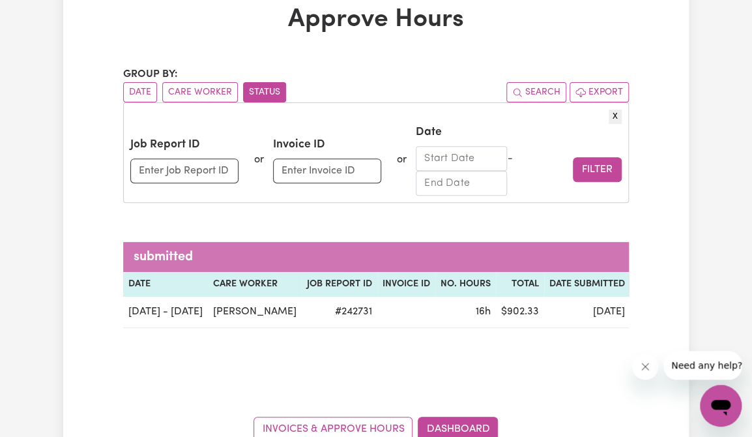
scroll to position [206, 0]
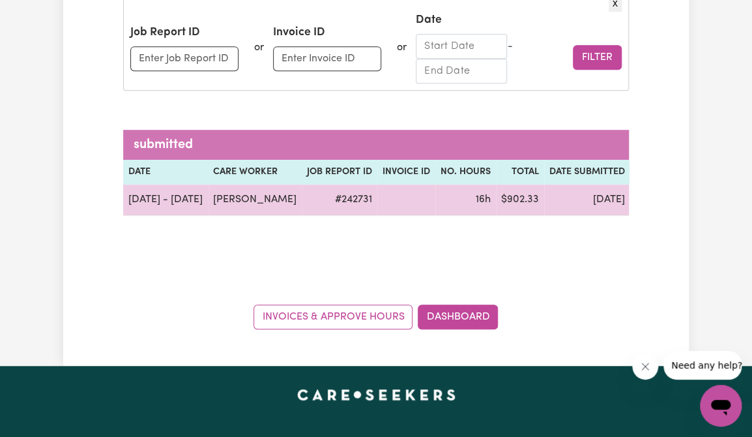
click at [636, 201] on span "submitted" at bounding box center [664, 199] width 56 height 15
click at [509, 206] on td "$ 902.33" at bounding box center [520, 199] width 48 height 31
click at [510, 206] on td "$ 902.33" at bounding box center [520, 199] width 48 height 31
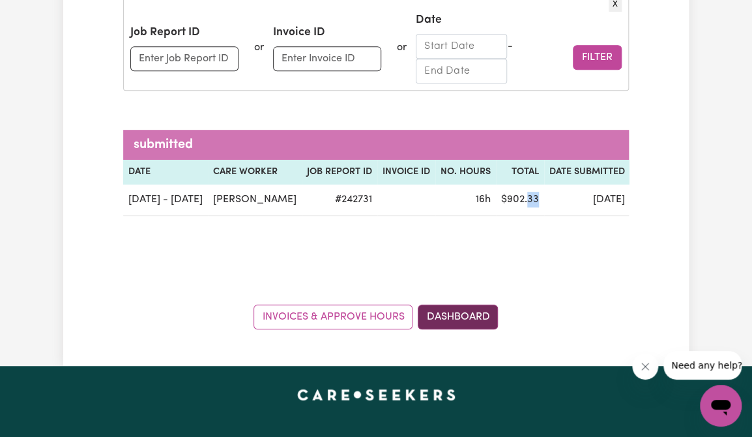
click at [435, 323] on link "Dashboard" at bounding box center [458, 316] width 80 height 25
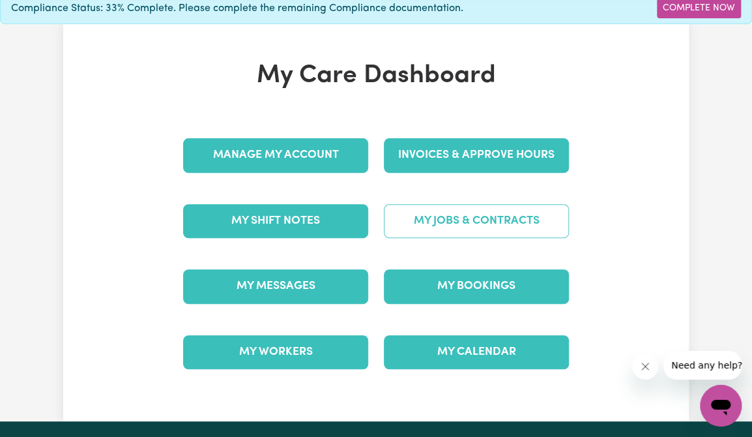
scroll to position [68, 0]
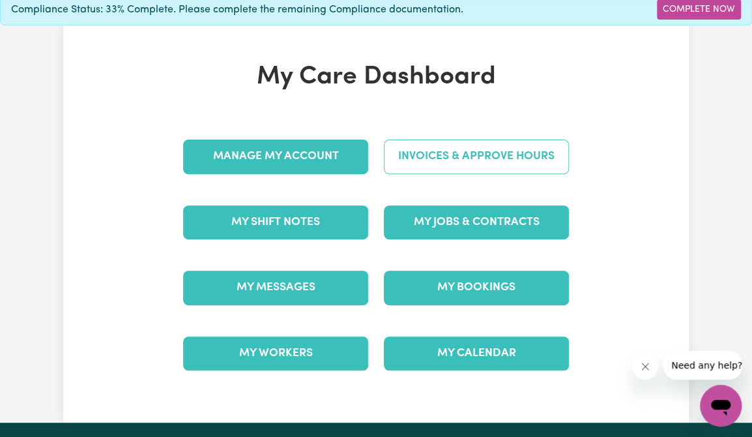
click at [526, 163] on link "Invoices & Approve Hours" at bounding box center [476, 156] width 185 height 34
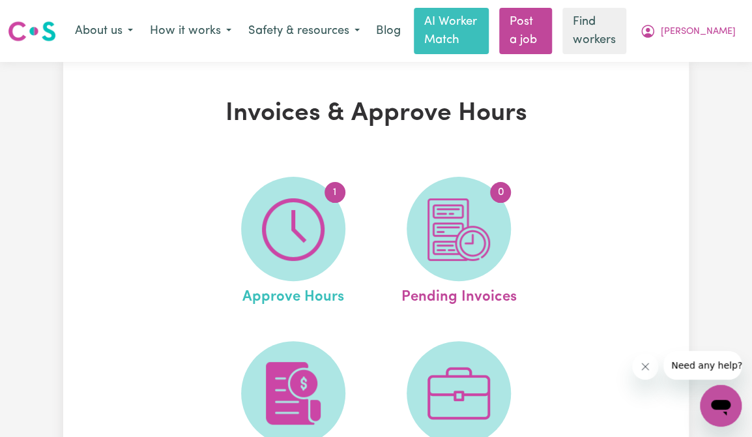
click at [291, 299] on span "Approve Hours" at bounding box center [293, 294] width 102 height 27
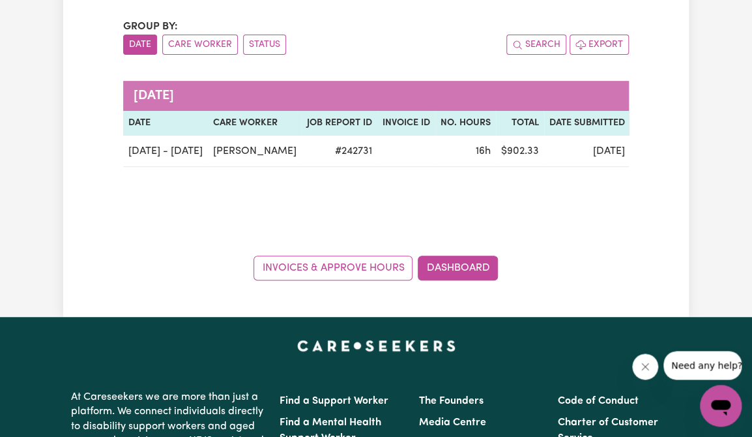
scroll to position [111, 0]
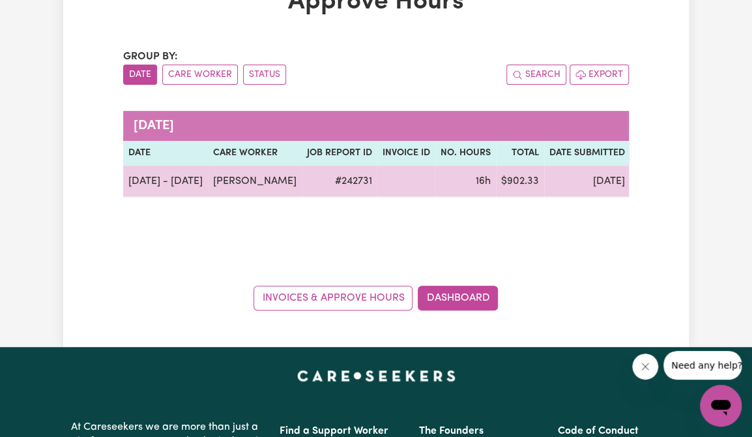
click at [382, 186] on td at bounding box center [406, 181] width 58 height 31
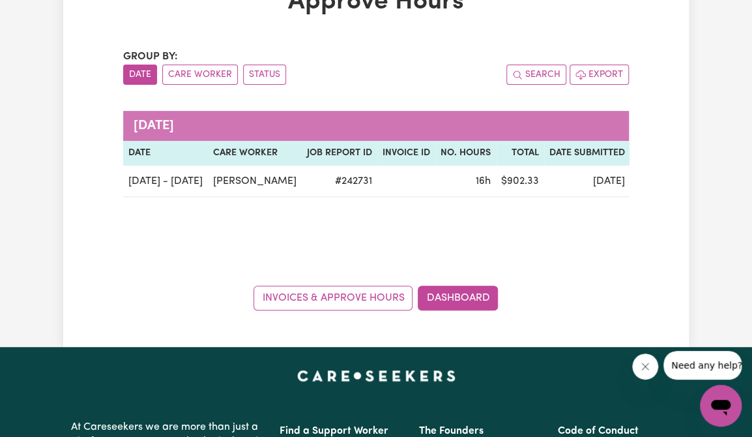
click at [575, 223] on div "September 2025 Date Care worker Job Report ID Invoice ID No. Hours Total Date S…" at bounding box center [376, 162] width 506 height 154
click at [589, 73] on button "Export" at bounding box center [599, 75] width 59 height 20
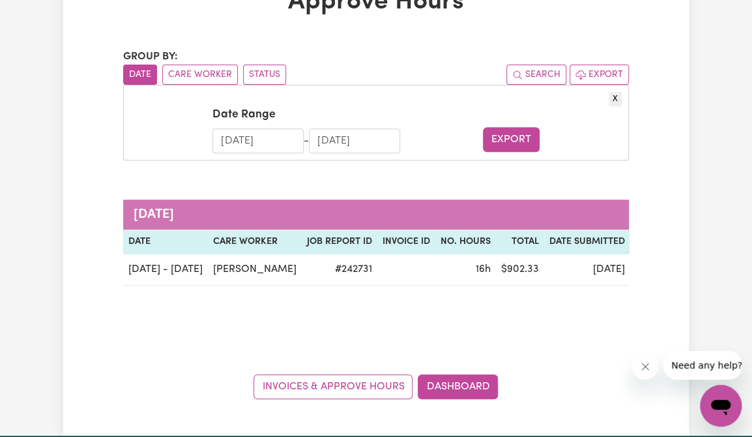
click at [617, 100] on button "X" at bounding box center [615, 99] width 13 height 14
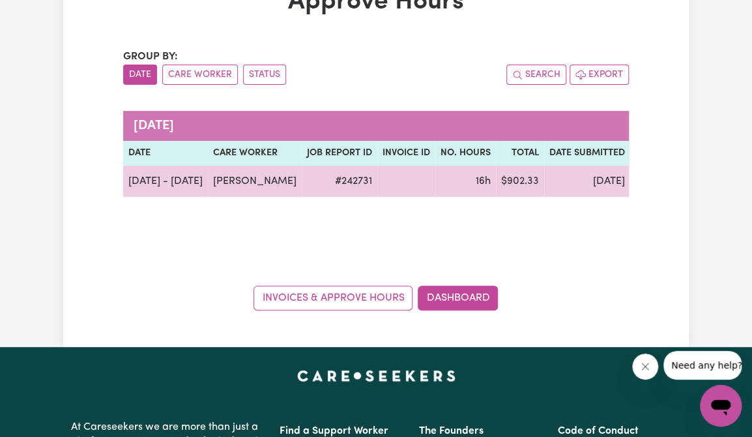
click at [636, 180] on span "submitted" at bounding box center [664, 181] width 56 height 15
click at [435, 190] on td "16h" at bounding box center [465, 181] width 61 height 31
click at [636, 181] on span "submitted" at bounding box center [664, 181] width 56 height 15
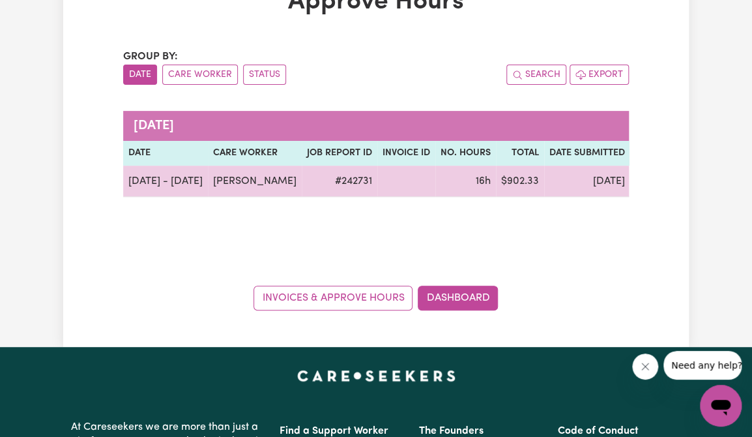
click at [636, 181] on span "submitted" at bounding box center [664, 181] width 56 height 15
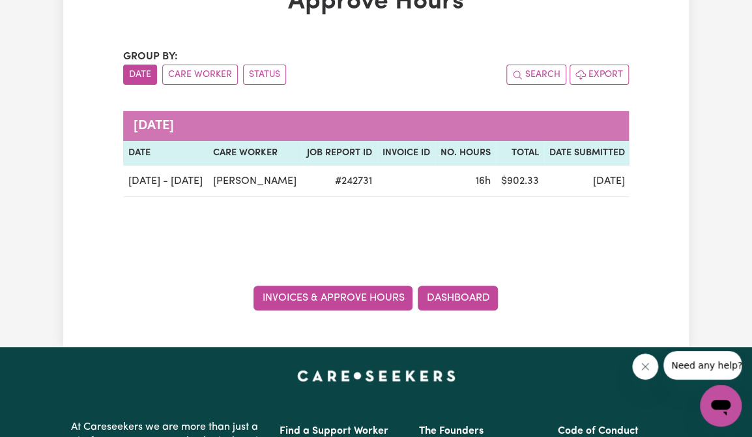
click at [355, 302] on link "Invoices & Approve Hours" at bounding box center [333, 297] width 159 height 25
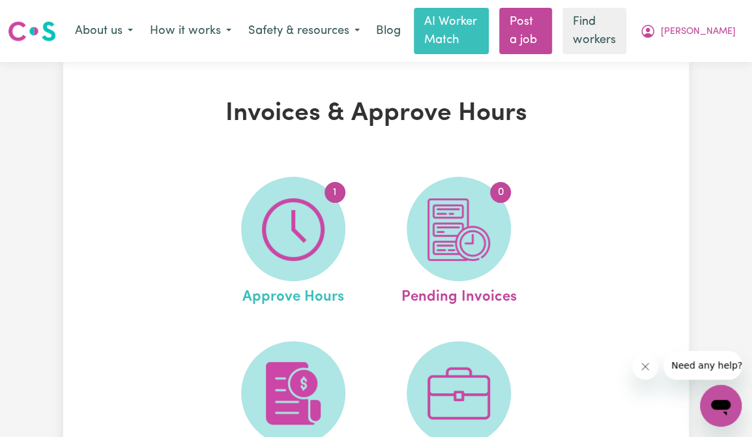
click at [336, 301] on span "Approve Hours" at bounding box center [293, 294] width 102 height 27
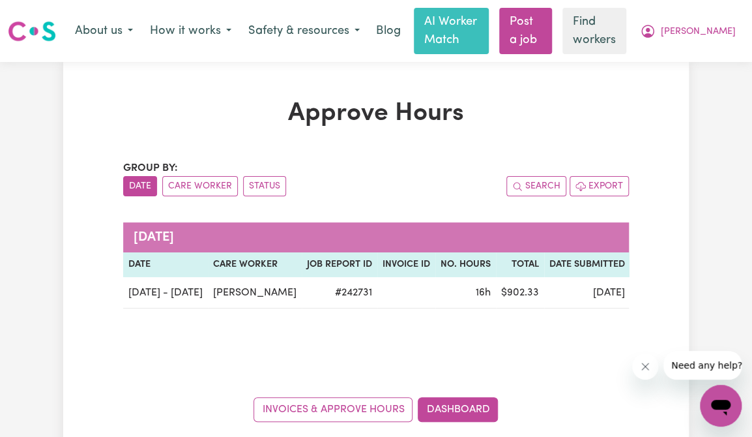
click at [722, 408] on icon "Open messaging window" at bounding box center [721, 408] width 20 height 16
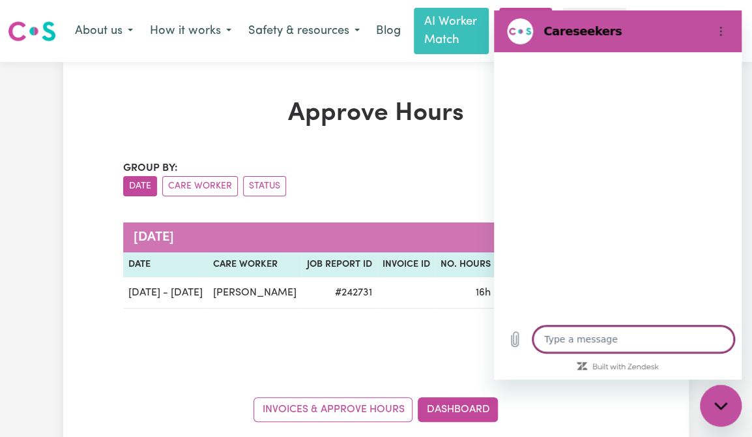
type textarea "x"
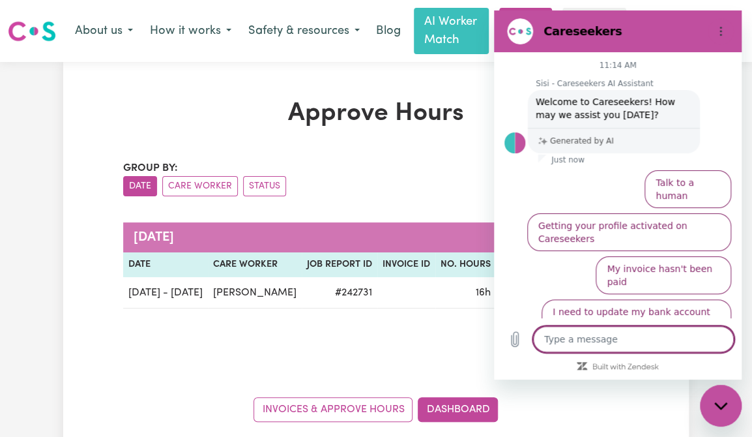
click at [546, 342] on textarea at bounding box center [633, 339] width 201 height 26
type textarea "w"
type textarea "x"
type textarea "wh"
type textarea "x"
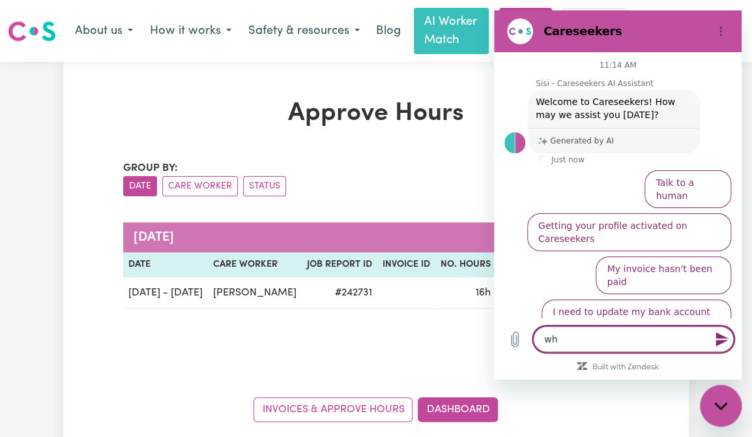
type textarea "wha"
type textarea "x"
type textarea "what"
type textarea "x"
type textarea "what"
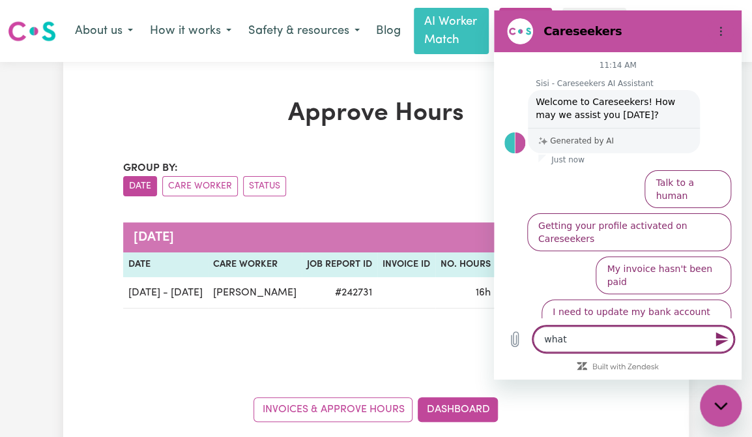
type textarea "x"
type textarea "what d"
type textarea "x"
type textarea "what do"
type textarea "x"
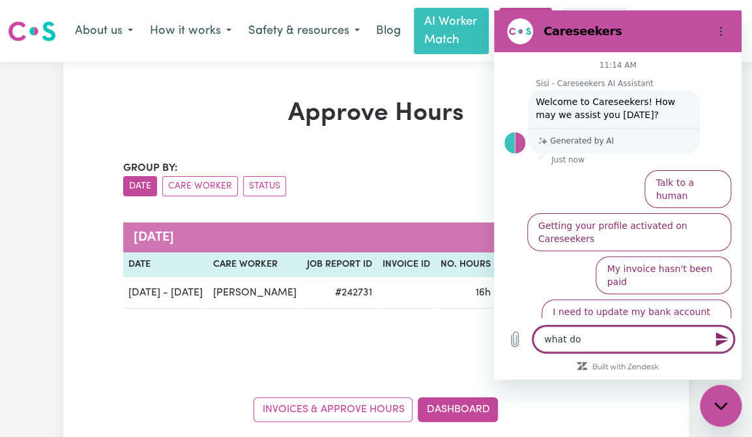
type textarea "what do"
type textarea "x"
type textarea "what do I"
type textarea "x"
type textarea "what do I"
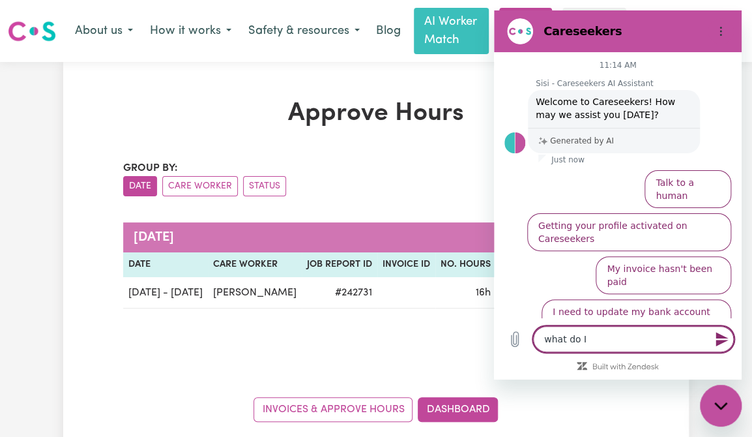
type textarea "x"
type textarea "what do I c"
type textarea "x"
type textarea "what do I cl"
type textarea "x"
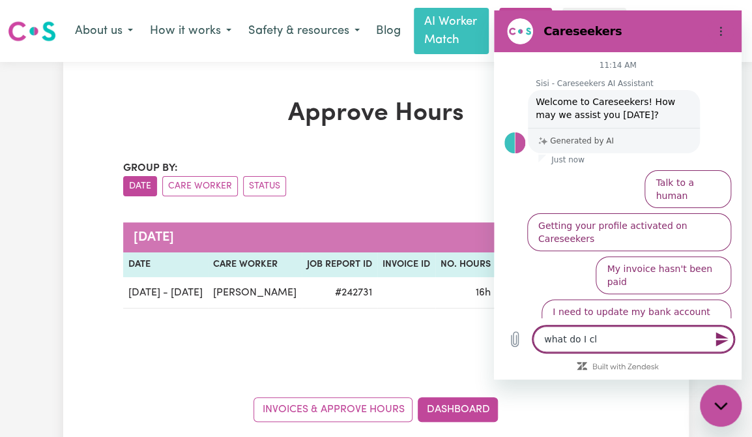
type textarea "what do I cli"
type textarea "x"
type textarea "what do I clic"
type textarea "x"
type textarea "what do I click"
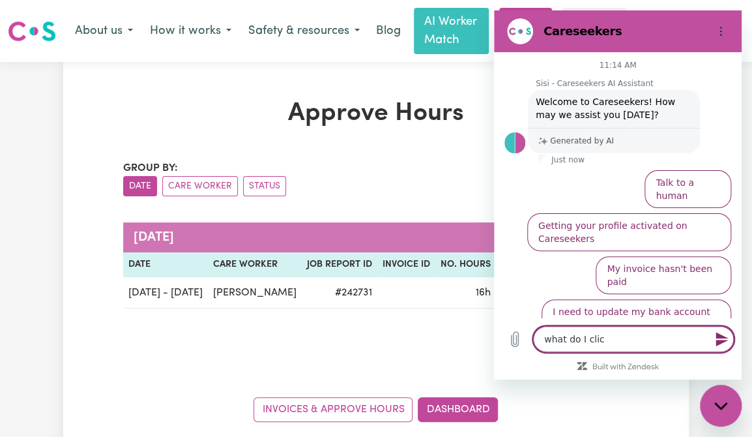
type textarea "x"
type textarea "what do I click"
type textarea "x"
type textarea "what do I click t"
type textarea "x"
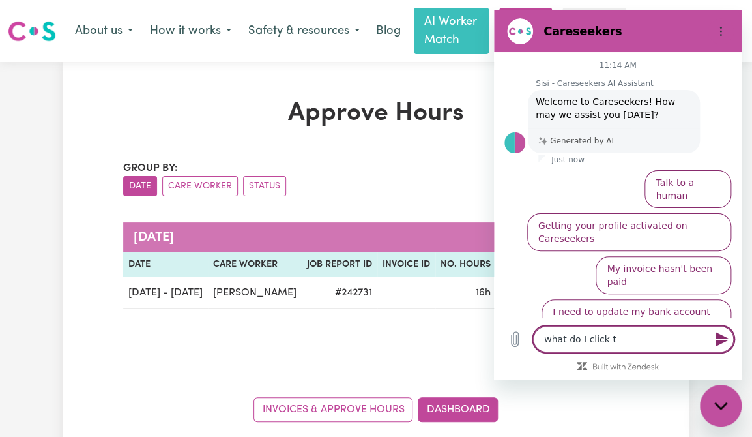
type textarea "what do I click to"
type textarea "x"
type textarea "what do I click to"
type textarea "x"
type textarea "what do I click to a"
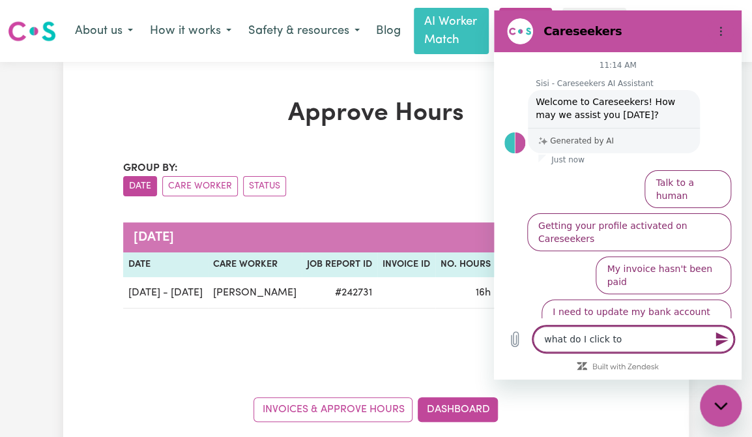
type textarea "x"
type textarea "what do I click to ap"
type textarea "x"
type textarea "what do I click to app"
type textarea "x"
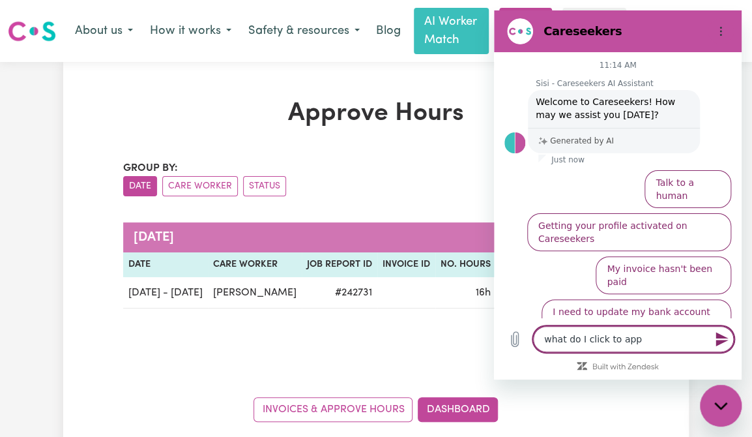
type textarea "what do I click to appr"
type textarea "x"
type textarea "what do I click to appro"
type textarea "x"
type textarea "what do I click to approv"
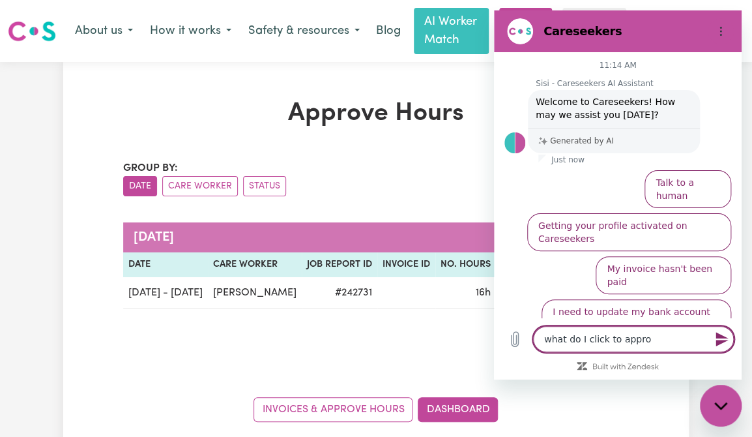
type textarea "x"
type textarea "what do I click to approve"
type textarea "x"
type textarea "what do I click to approve"
type textarea "x"
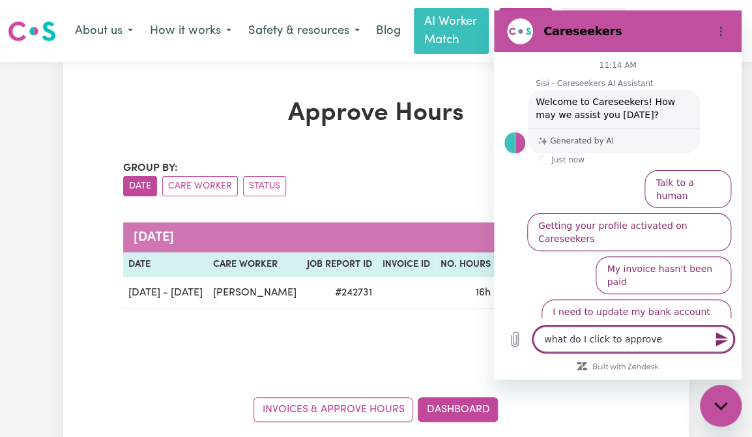
type textarea "what do I click to approve h"
type textarea "x"
type textarea "what do I click to approve ho"
type textarea "x"
type textarea "what do I click to approve hou"
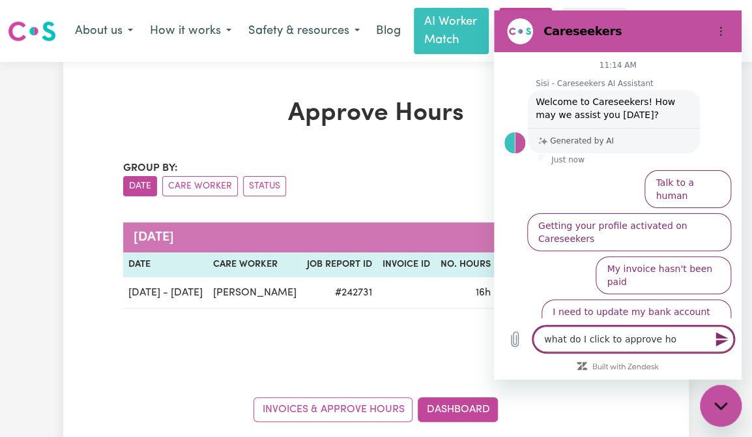
type textarea "x"
type textarea "what do I click to approve hour"
type textarea "x"
type textarea "what do I click to approve hours"
type textarea "x"
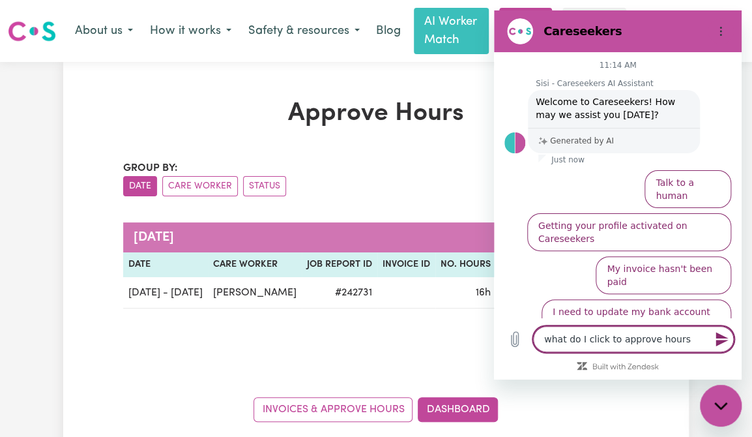
type textarea "what do I click to approve hours"
click at [718, 334] on icon "Send message" at bounding box center [722, 339] width 12 height 14
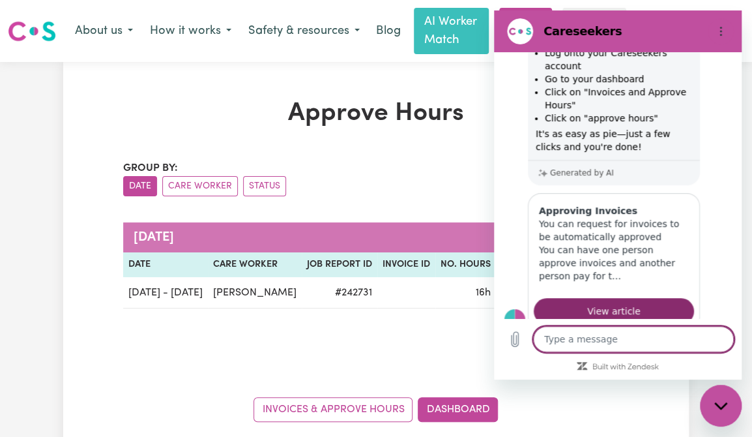
type textarea "x"
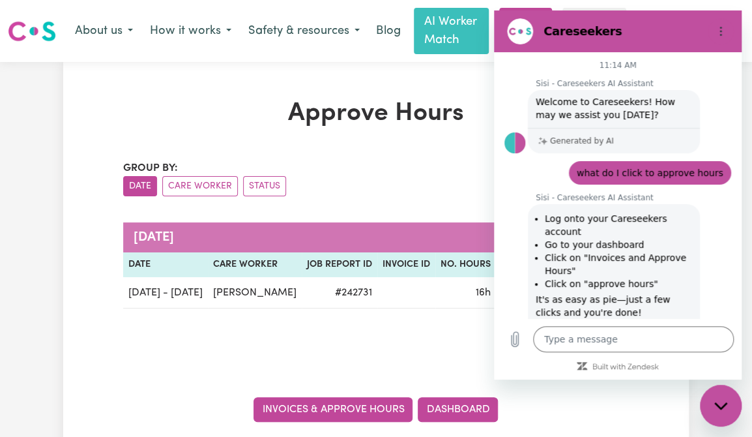
click at [322, 408] on link "Invoices & Approve Hours" at bounding box center [333, 409] width 159 height 25
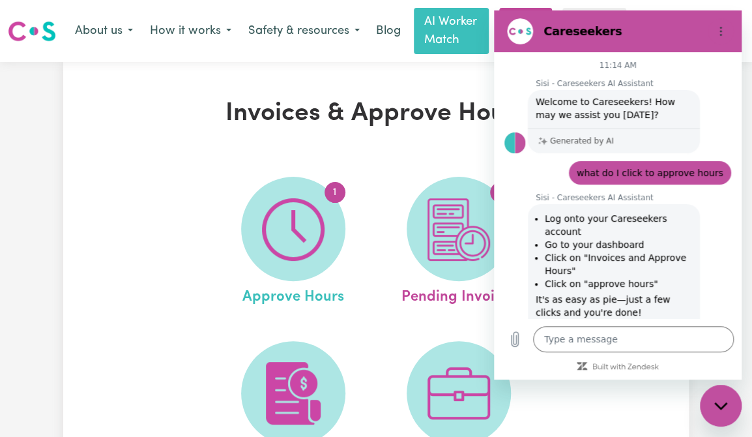
click at [287, 299] on span "Approve Hours" at bounding box center [293, 294] width 102 height 27
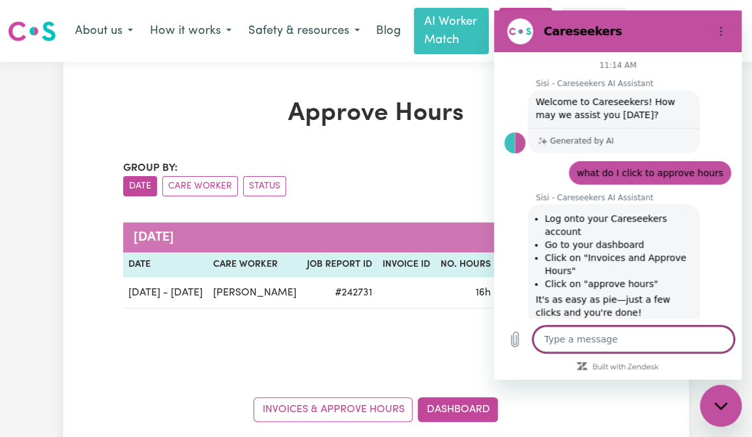
click at [543, 340] on textarea at bounding box center [633, 339] width 201 height 26
type textarea "t"
type textarea "x"
type textarea "ta"
type textarea "x"
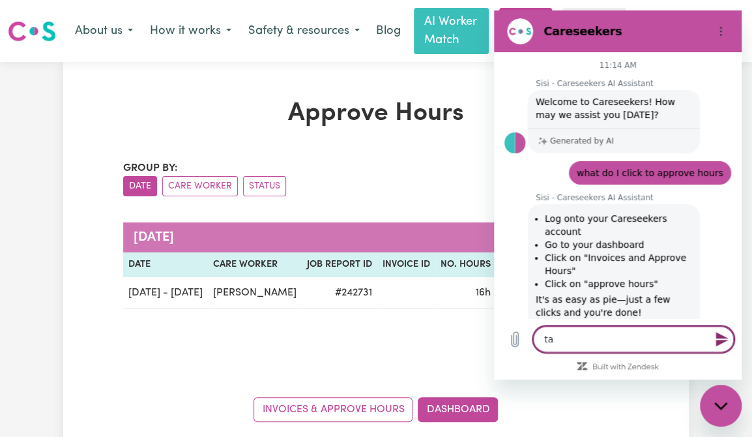
type textarea "tan"
type textarea "x"
type textarea "tank"
type textarea "x"
type textarea "tanks"
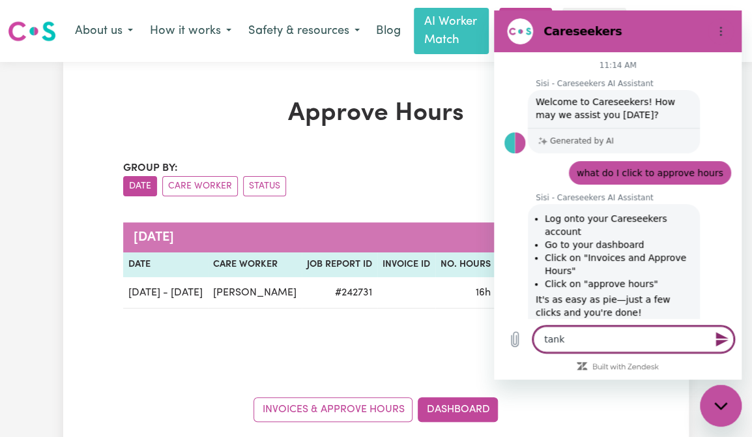
type textarea "x"
click at [546, 338] on textarea "tanks" at bounding box center [633, 339] width 201 height 26
type textarea "thanks"
type textarea "x"
type textarea "thanks"
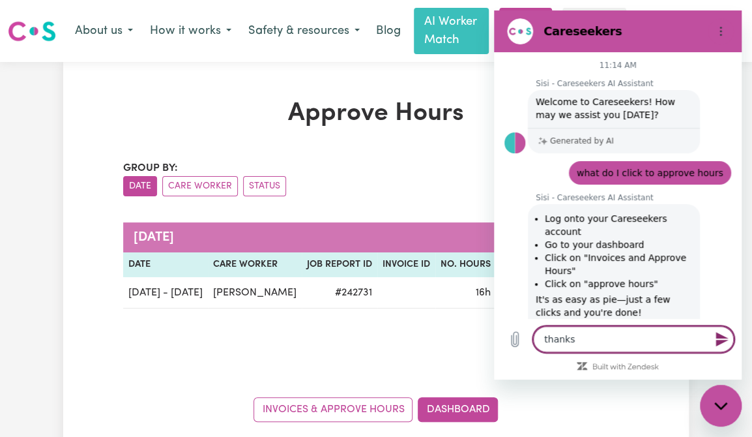
click at [723, 341] on icon "Send message" at bounding box center [722, 339] width 12 height 14
type textarea "x"
